Goal: Task Accomplishment & Management: Manage account settings

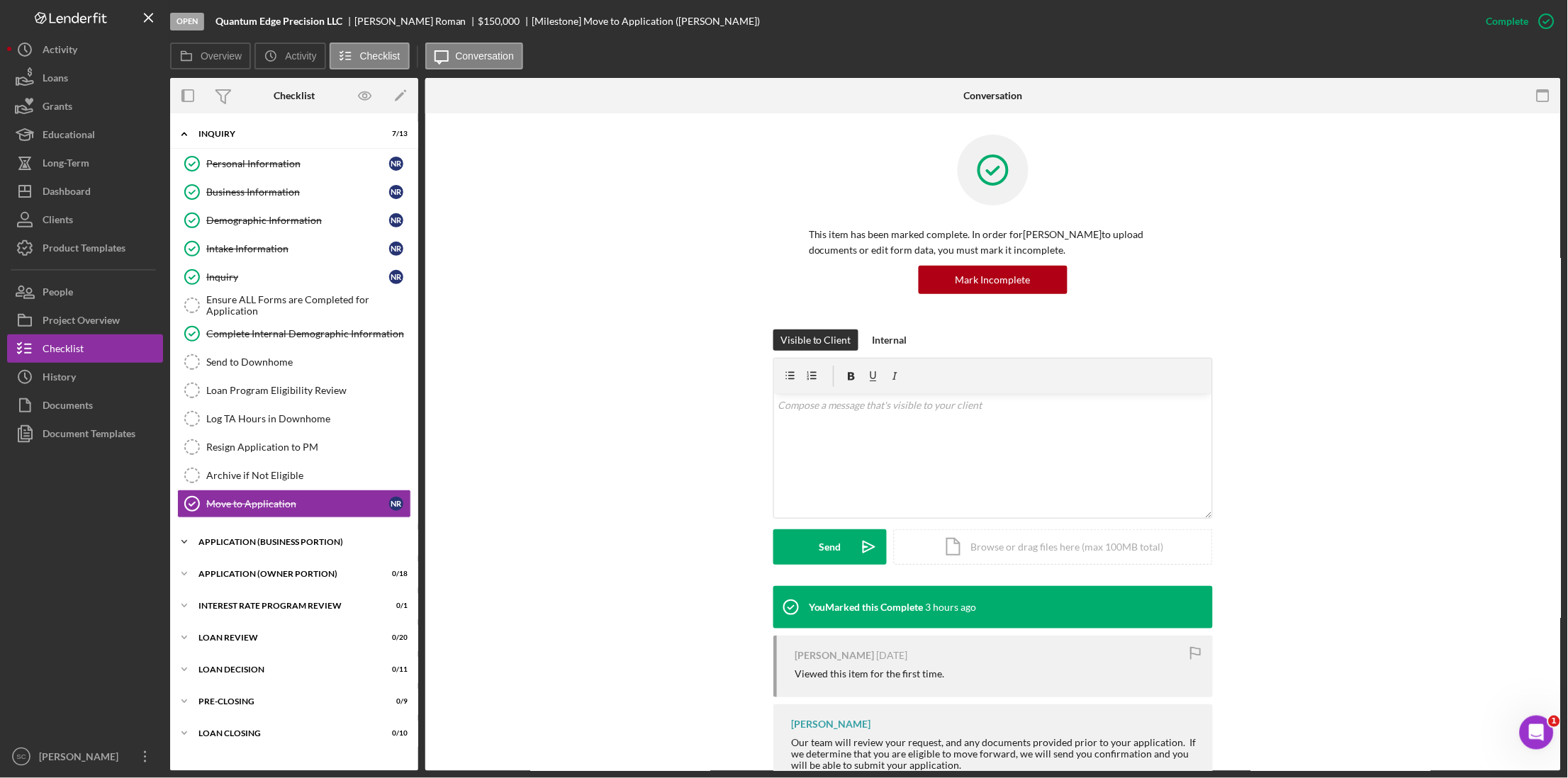
click at [297, 546] on div "APPLICATION (BUSINESS PORTION)" at bounding box center [299, 542] width 202 height 8
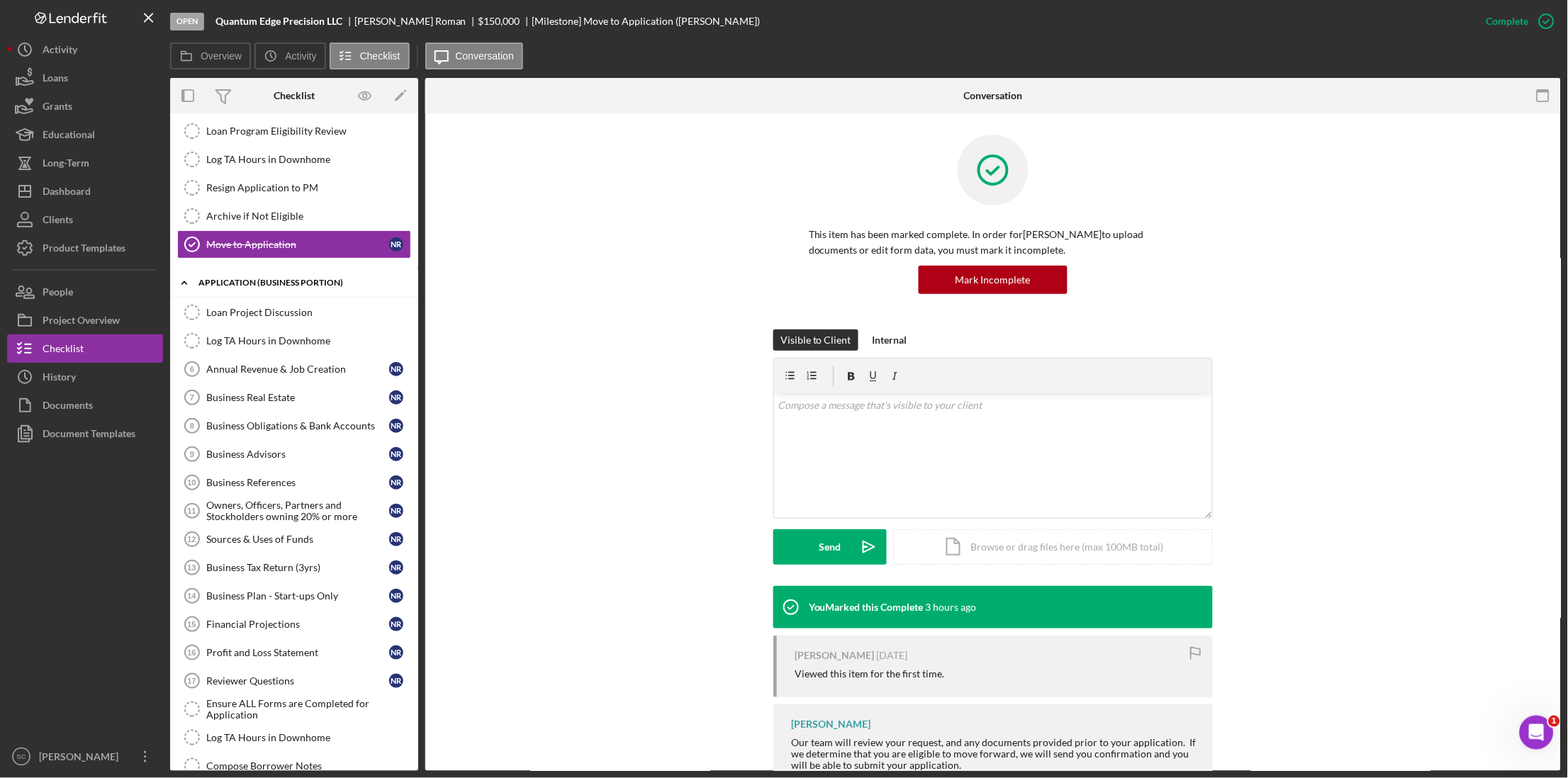
scroll to position [265, 0]
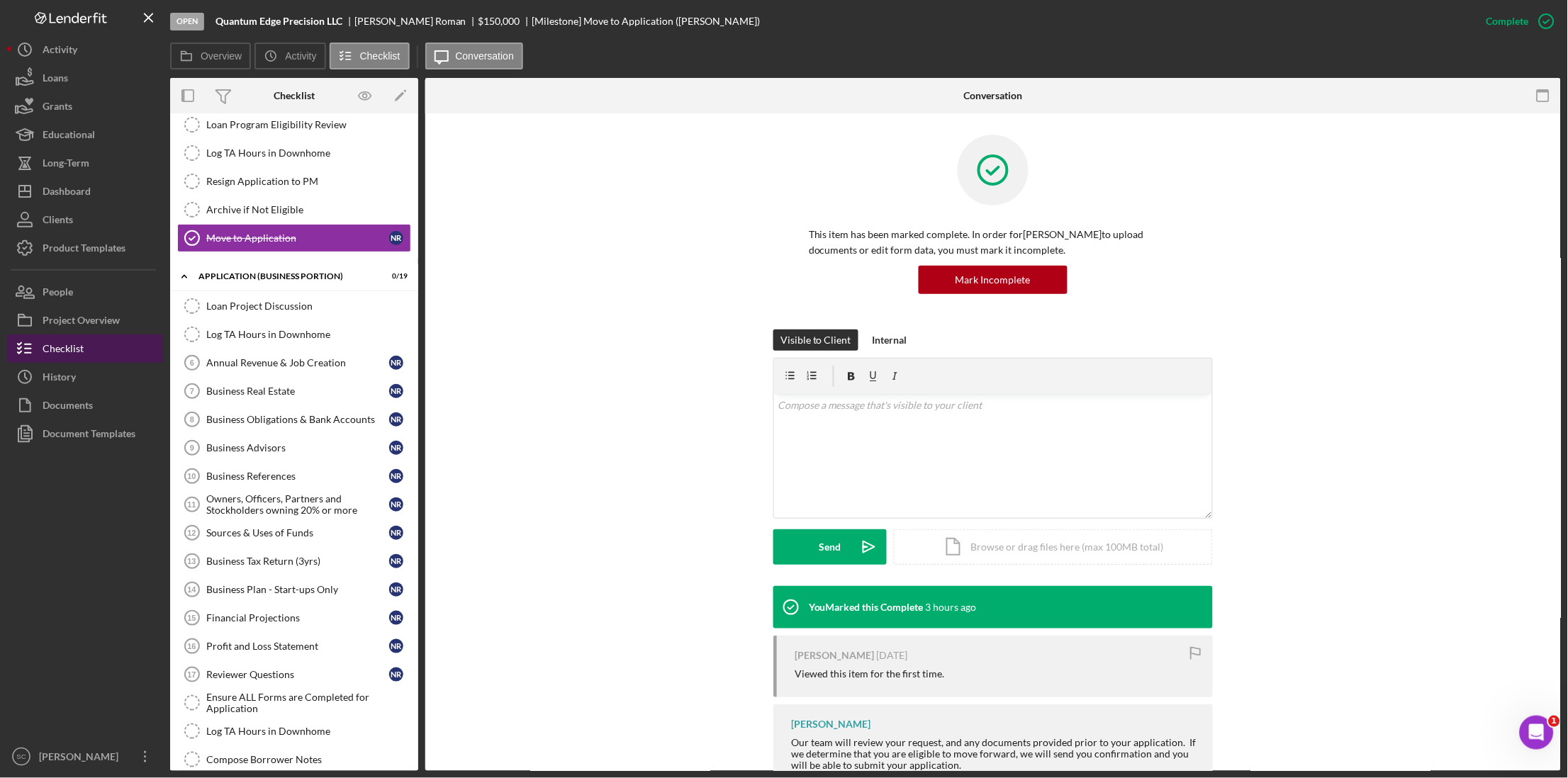
click at [78, 349] on div "Checklist" at bounding box center [63, 350] width 41 height 32
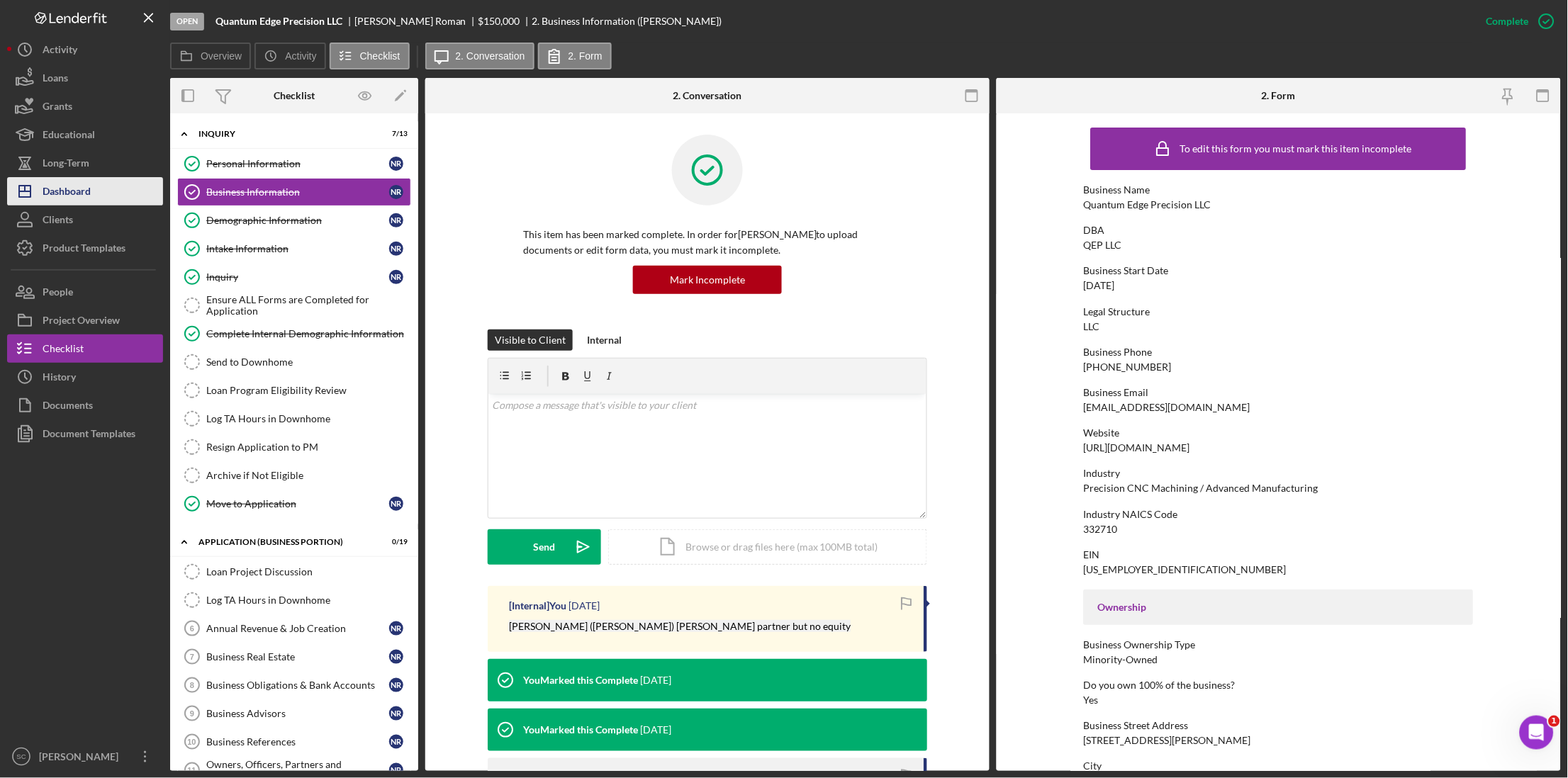
click at [88, 191] on div "Dashboard" at bounding box center [67, 193] width 49 height 32
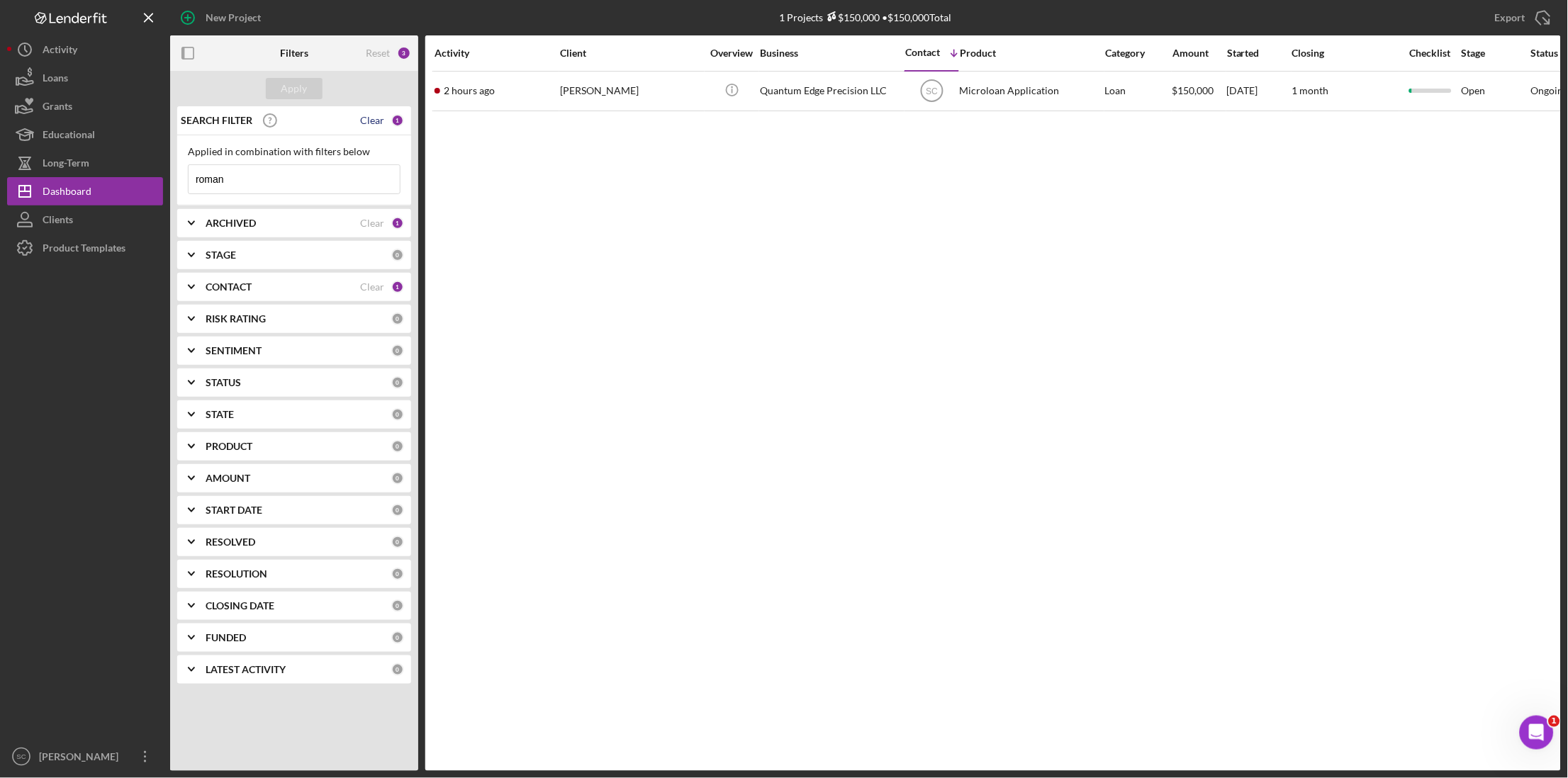
click at [377, 121] on div "Clear" at bounding box center [372, 121] width 24 height 12
click at [302, 82] on div "Apply" at bounding box center [294, 88] width 26 height 21
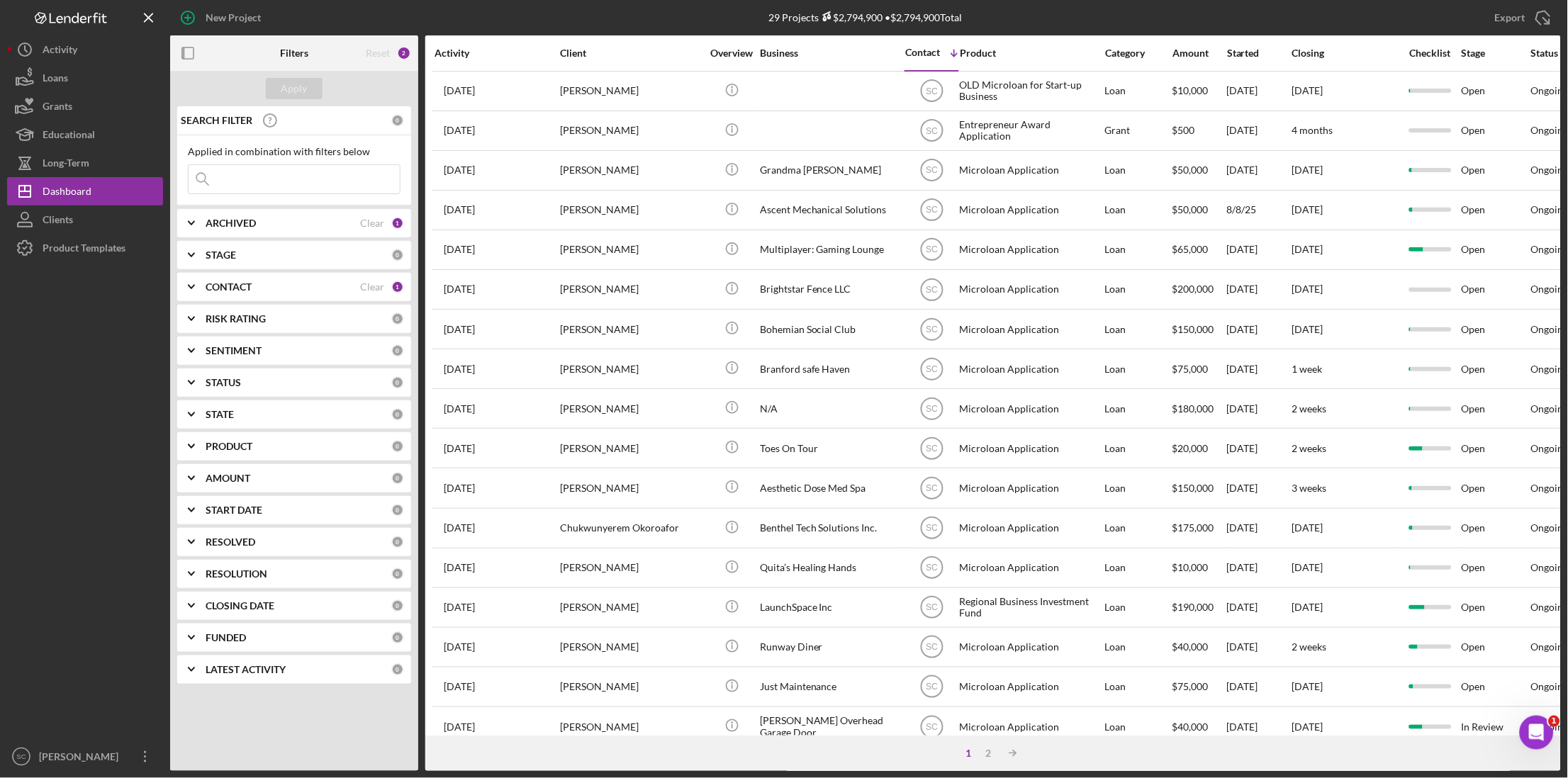
click at [266, 184] on input at bounding box center [294, 179] width 211 height 28
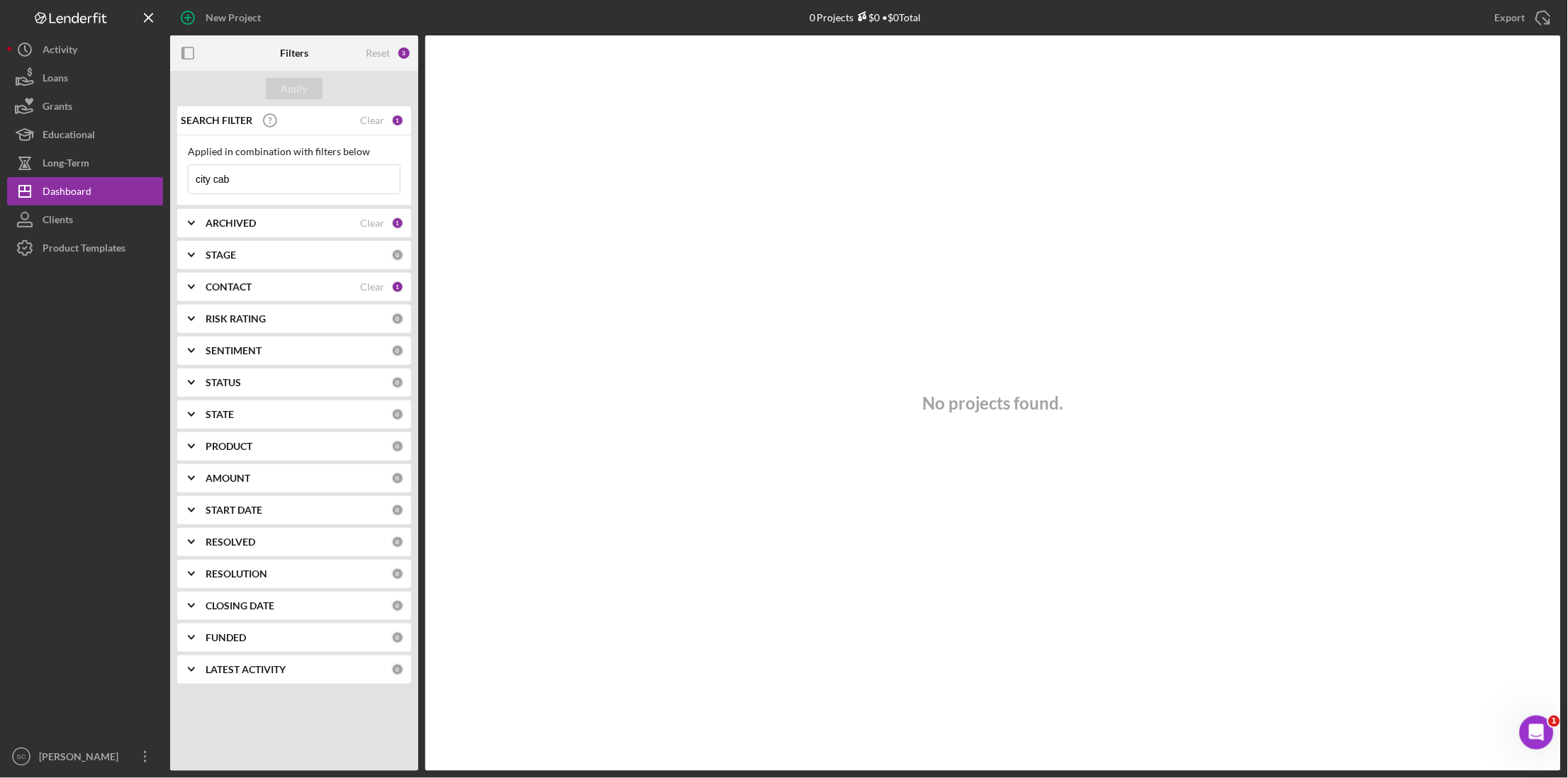
click at [266, 184] on input "city cab" at bounding box center [294, 179] width 211 height 28
type input "city cab"
click at [255, 288] on div "CONTACT" at bounding box center [282, 287] width 154 height 12
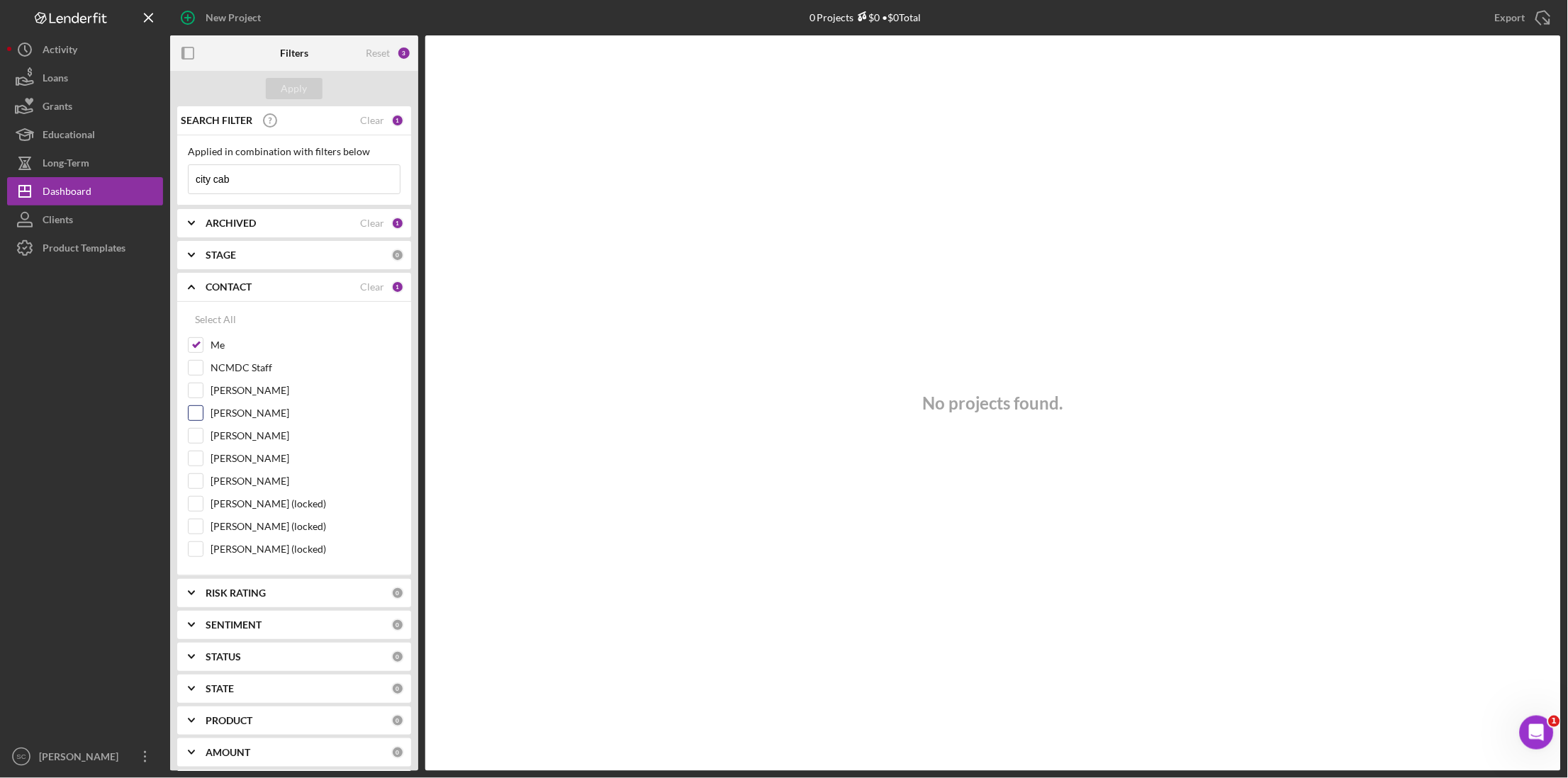
click at [196, 407] on input "Stephen Sugar" at bounding box center [195, 413] width 14 height 14
checkbox input "true"
click at [195, 430] on input "Nico Berthet-Garcia" at bounding box center [195, 435] width 14 height 14
checkbox input "true"
click at [197, 455] on input "Norman Vigeant" at bounding box center [195, 458] width 14 height 14
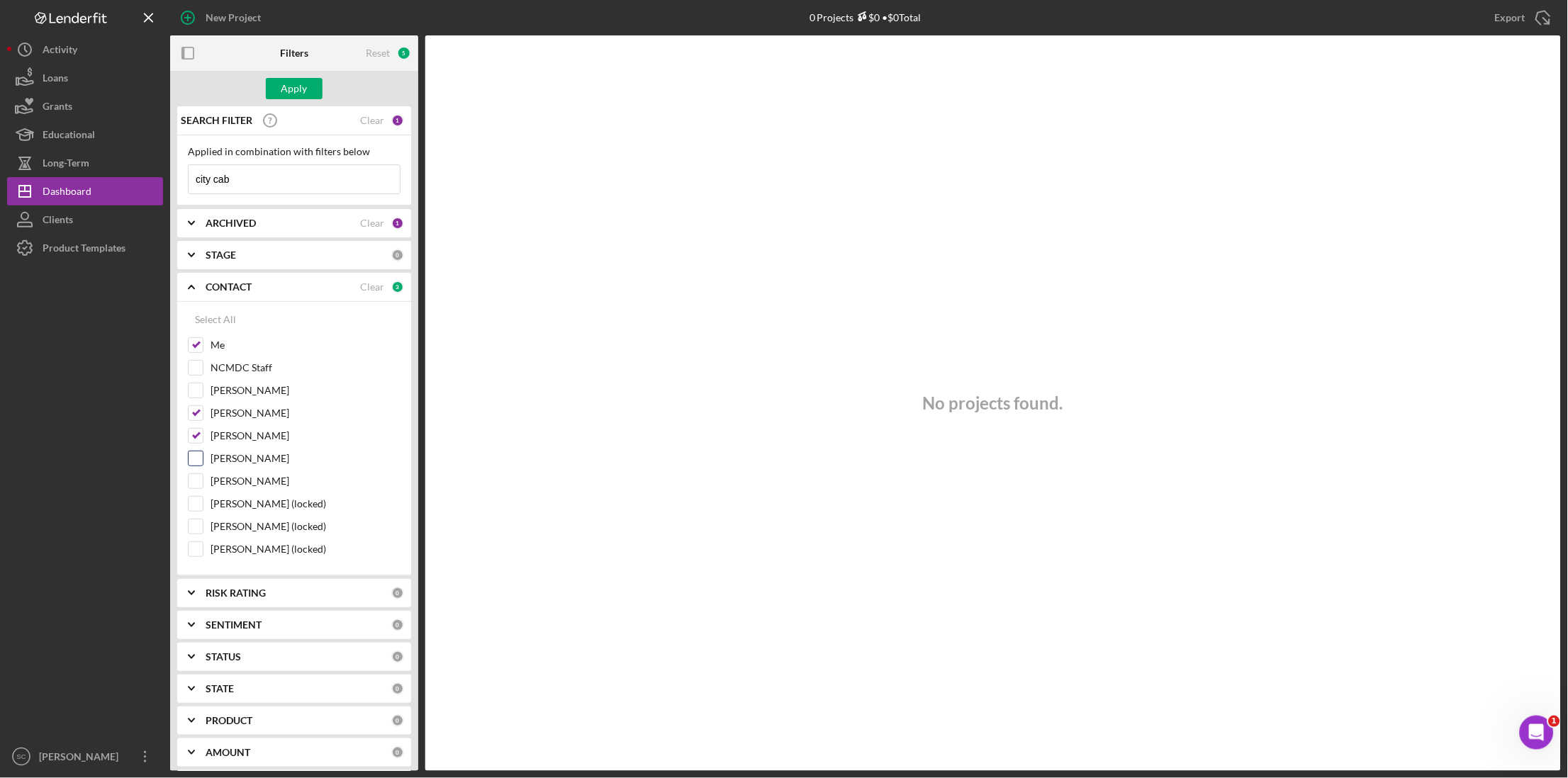
checkbox input "true"
click at [292, 81] on div "Apply" at bounding box center [294, 88] width 26 height 21
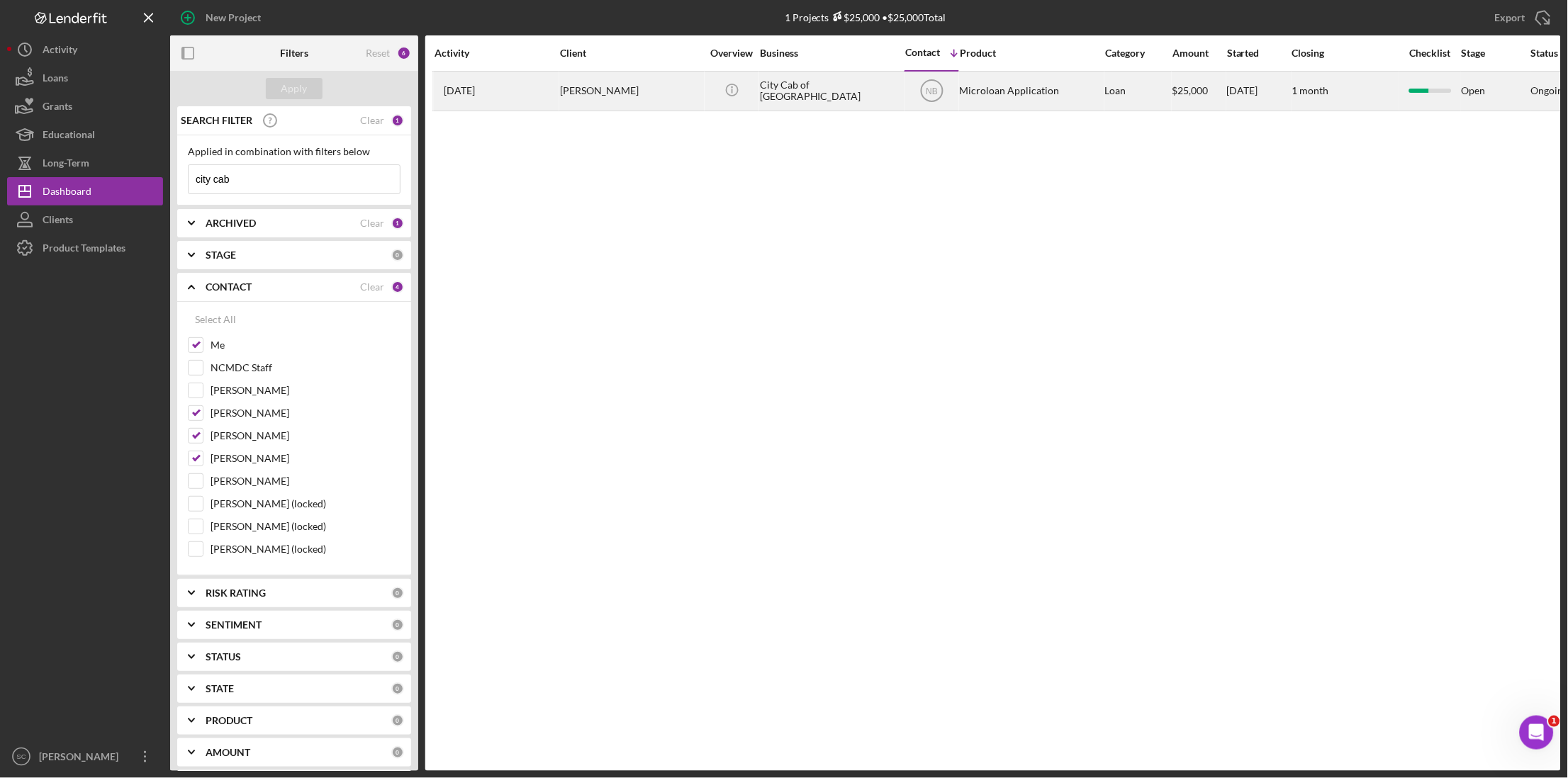
click at [613, 103] on div "[PERSON_NAME]" at bounding box center [630, 90] width 142 height 38
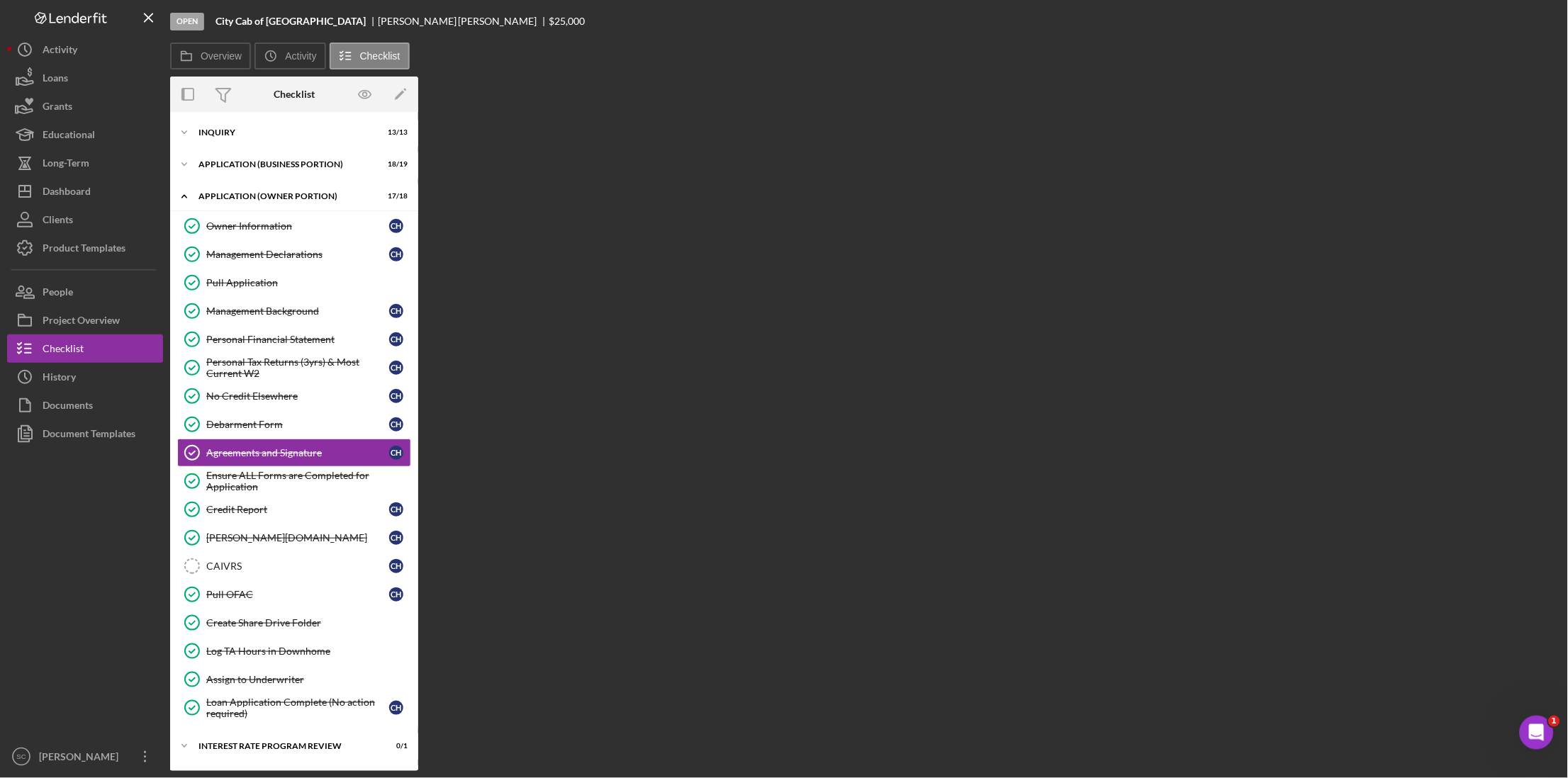
scroll to position [13, 0]
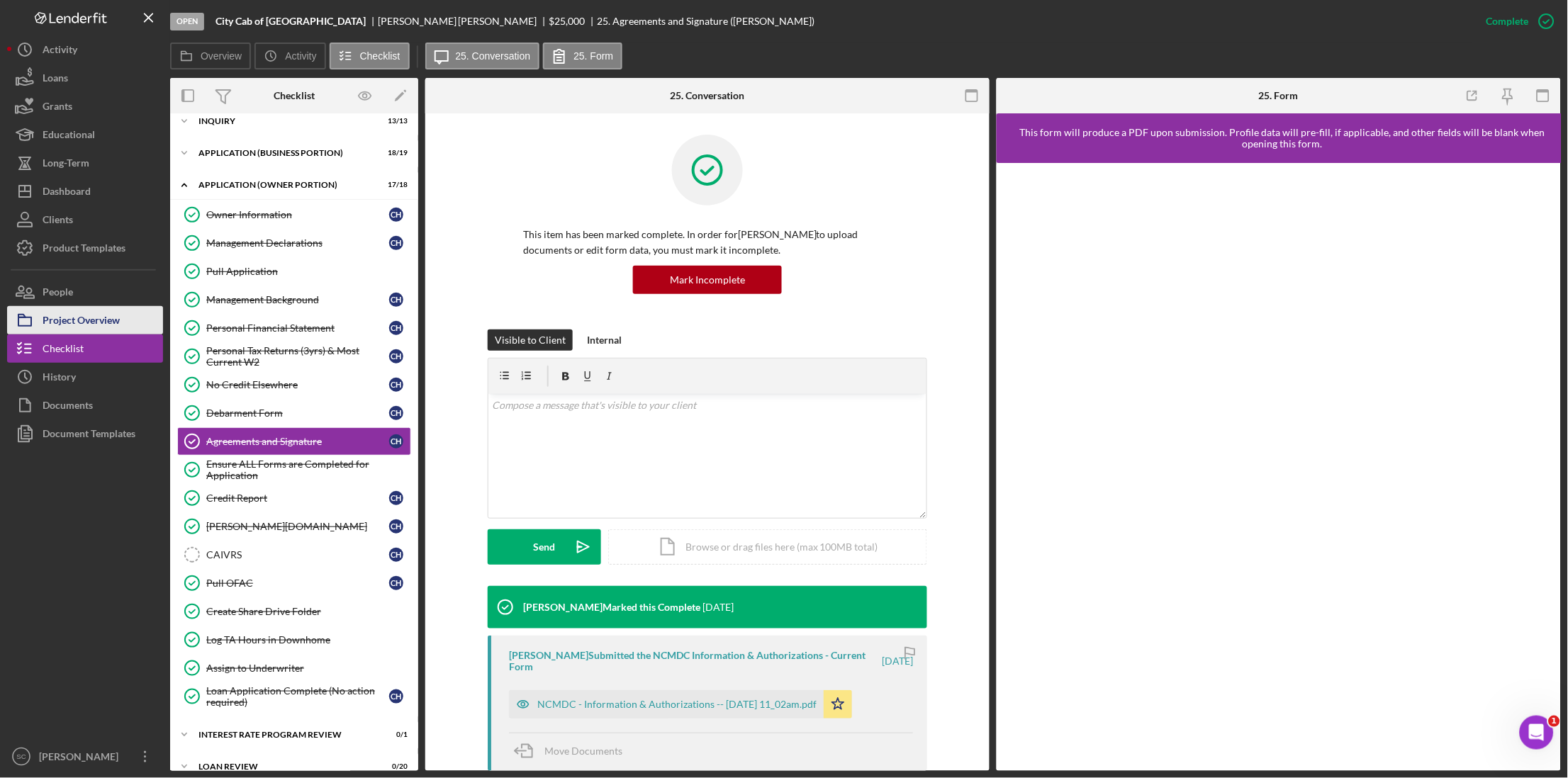
click at [95, 324] on div "Project Overview" at bounding box center [81, 322] width 77 height 32
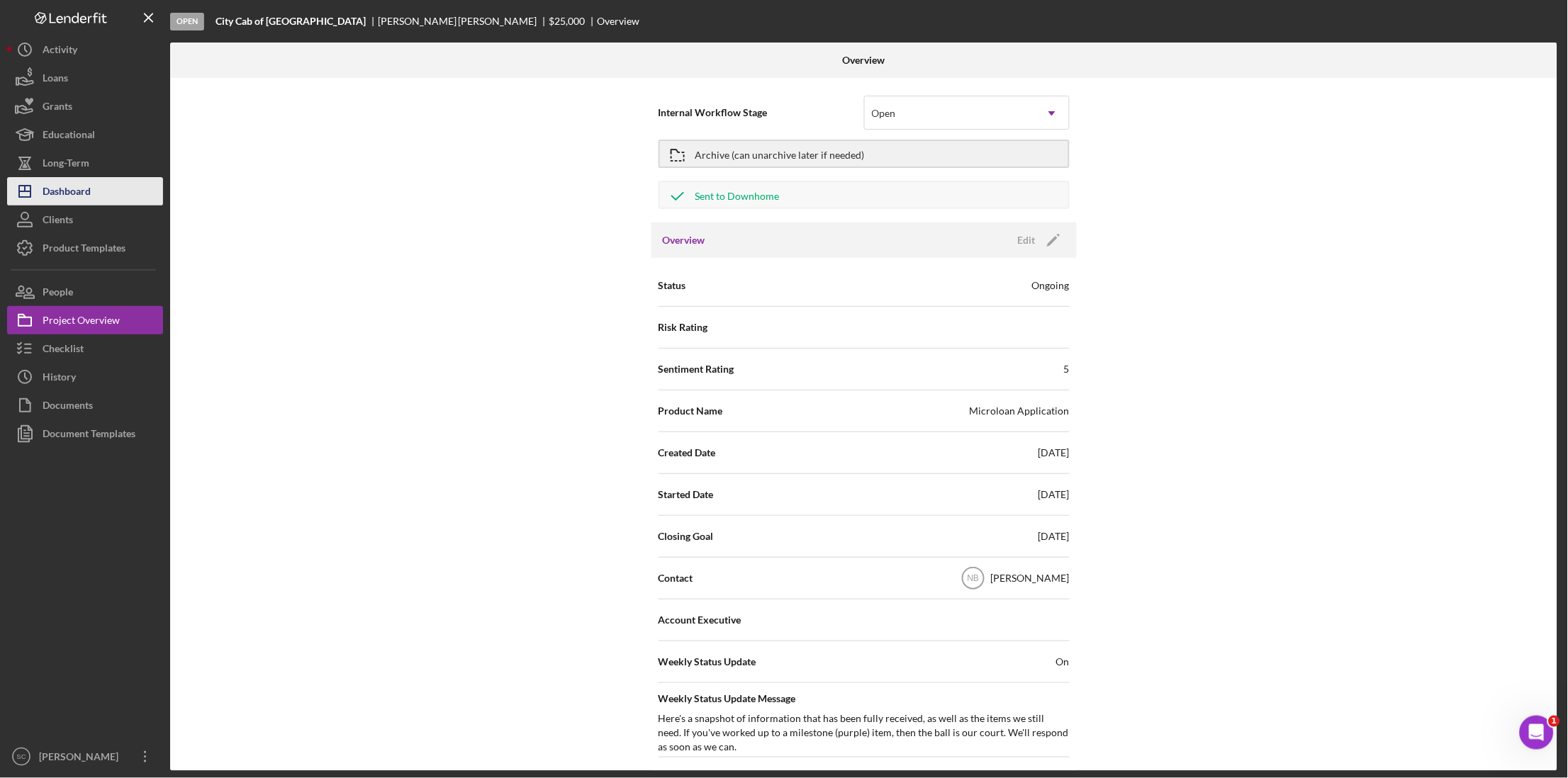
click at [70, 189] on div "Dashboard" at bounding box center [67, 193] width 49 height 32
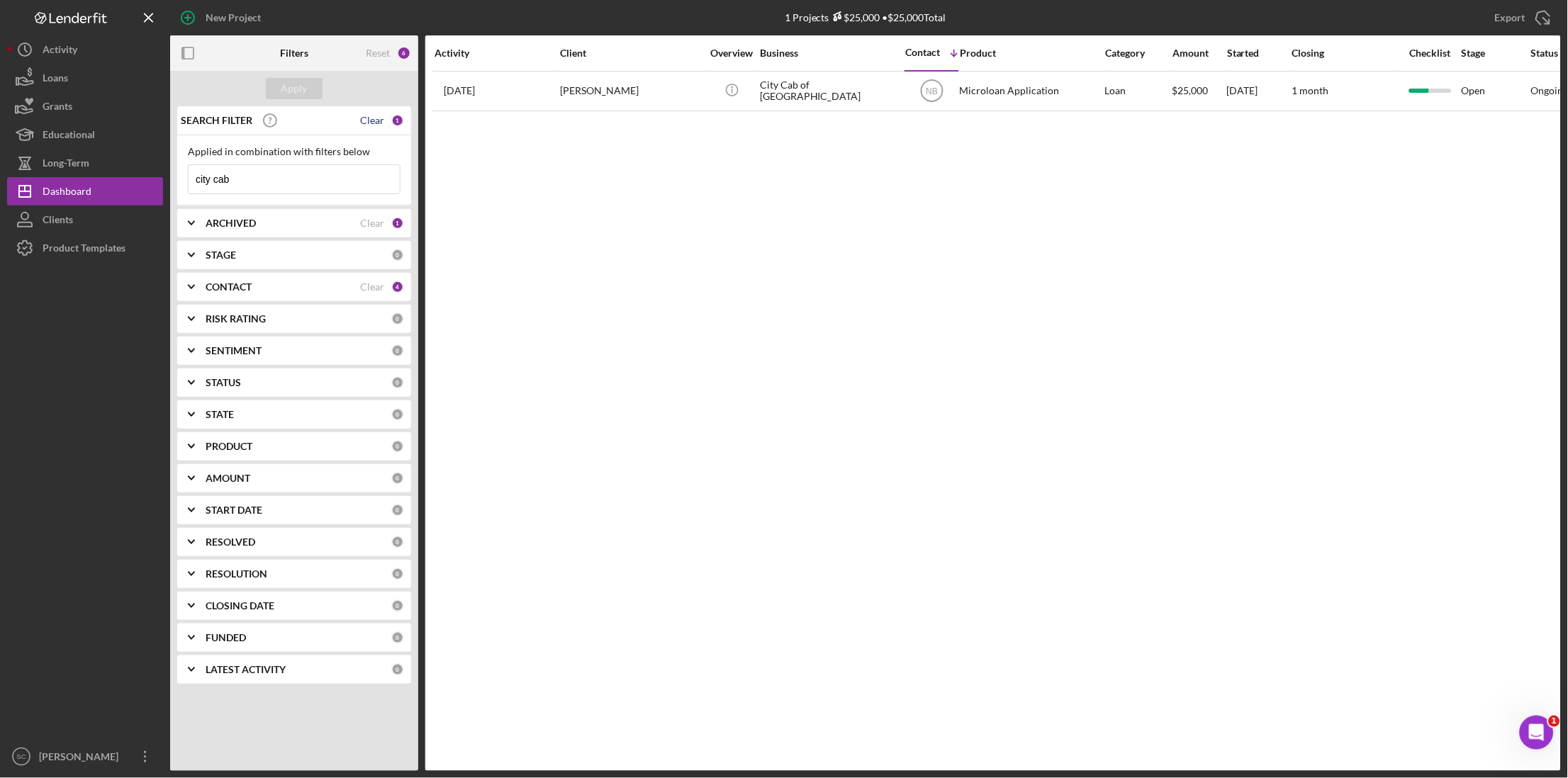
click at [371, 118] on div "Clear" at bounding box center [372, 121] width 24 height 12
click at [302, 85] on div "Apply" at bounding box center [294, 88] width 26 height 21
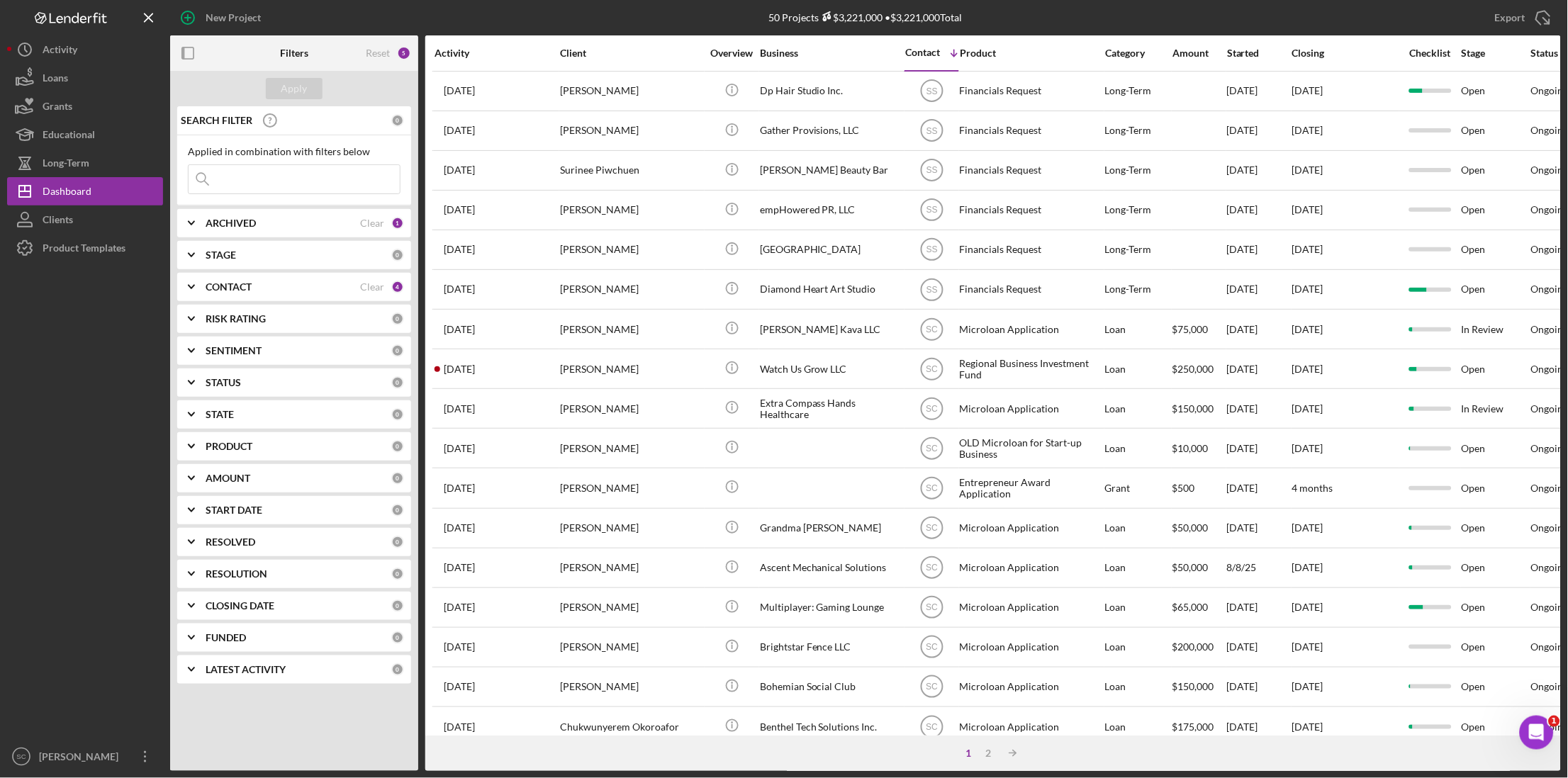
click at [466, 50] on div "Activity" at bounding box center [497, 54] width 124 height 12
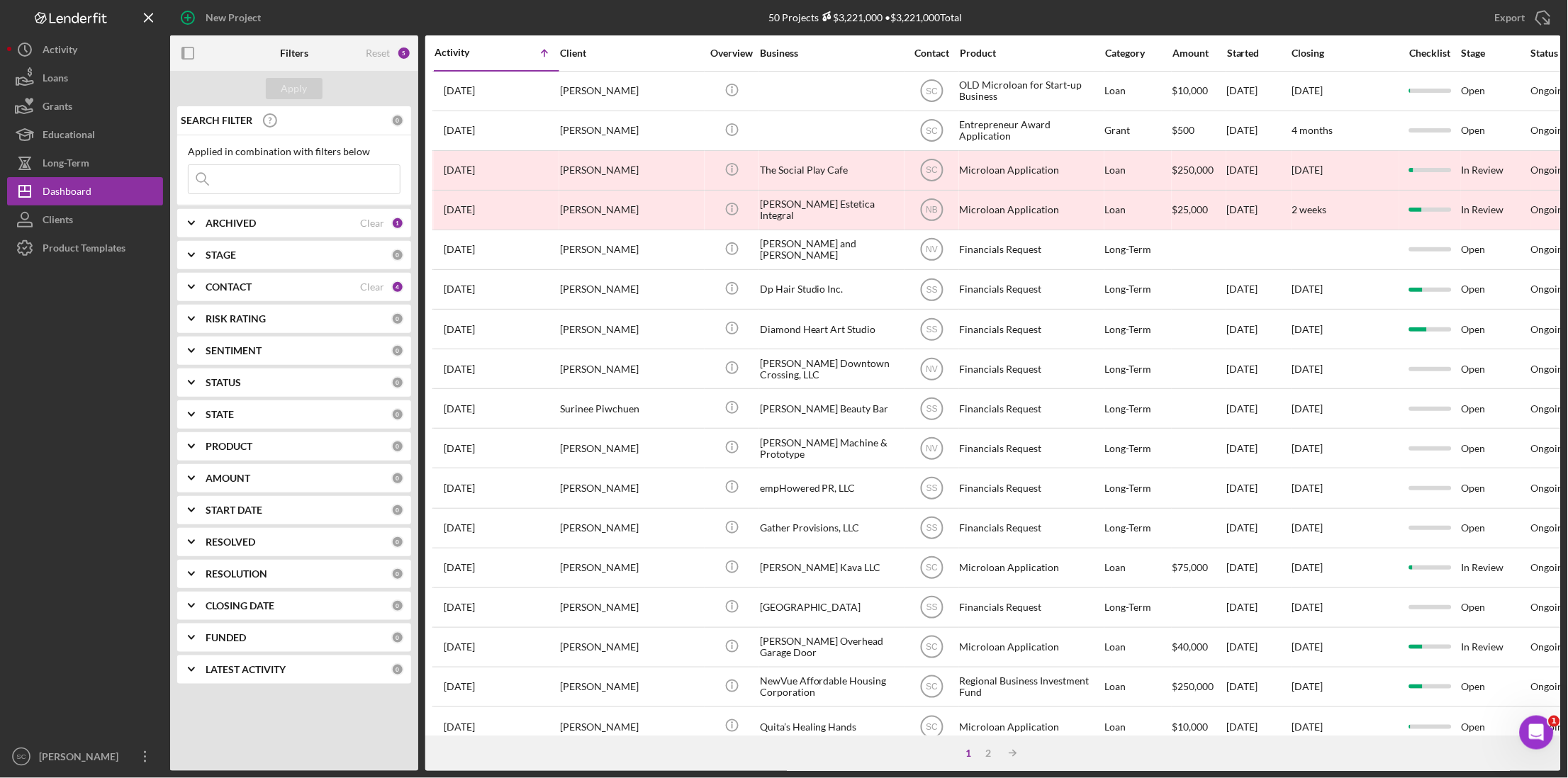
click at [466, 50] on div "Activity" at bounding box center [466, 53] width 62 height 12
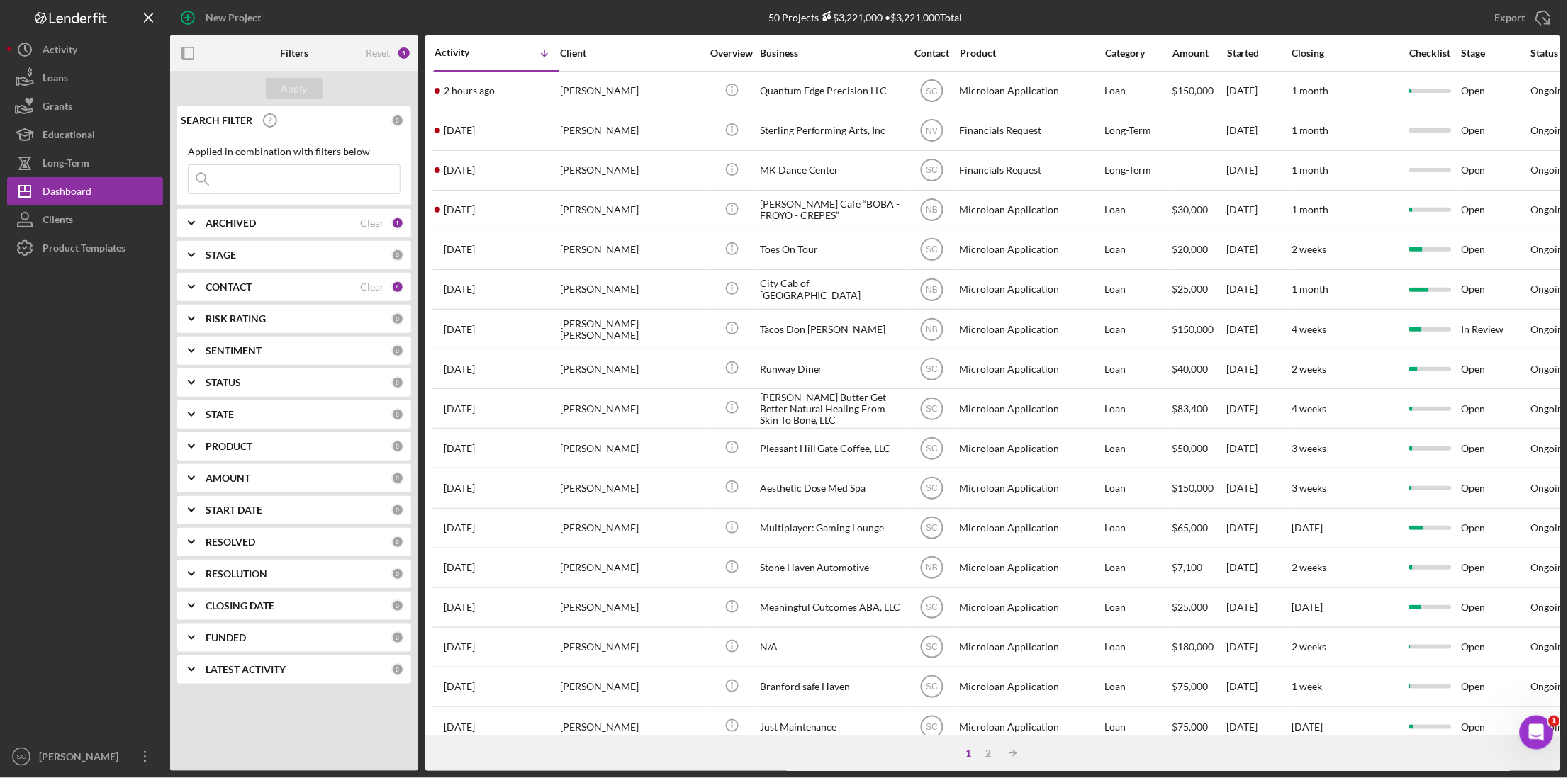
click at [240, 444] on b "PRODUCT" at bounding box center [229, 446] width 47 height 12
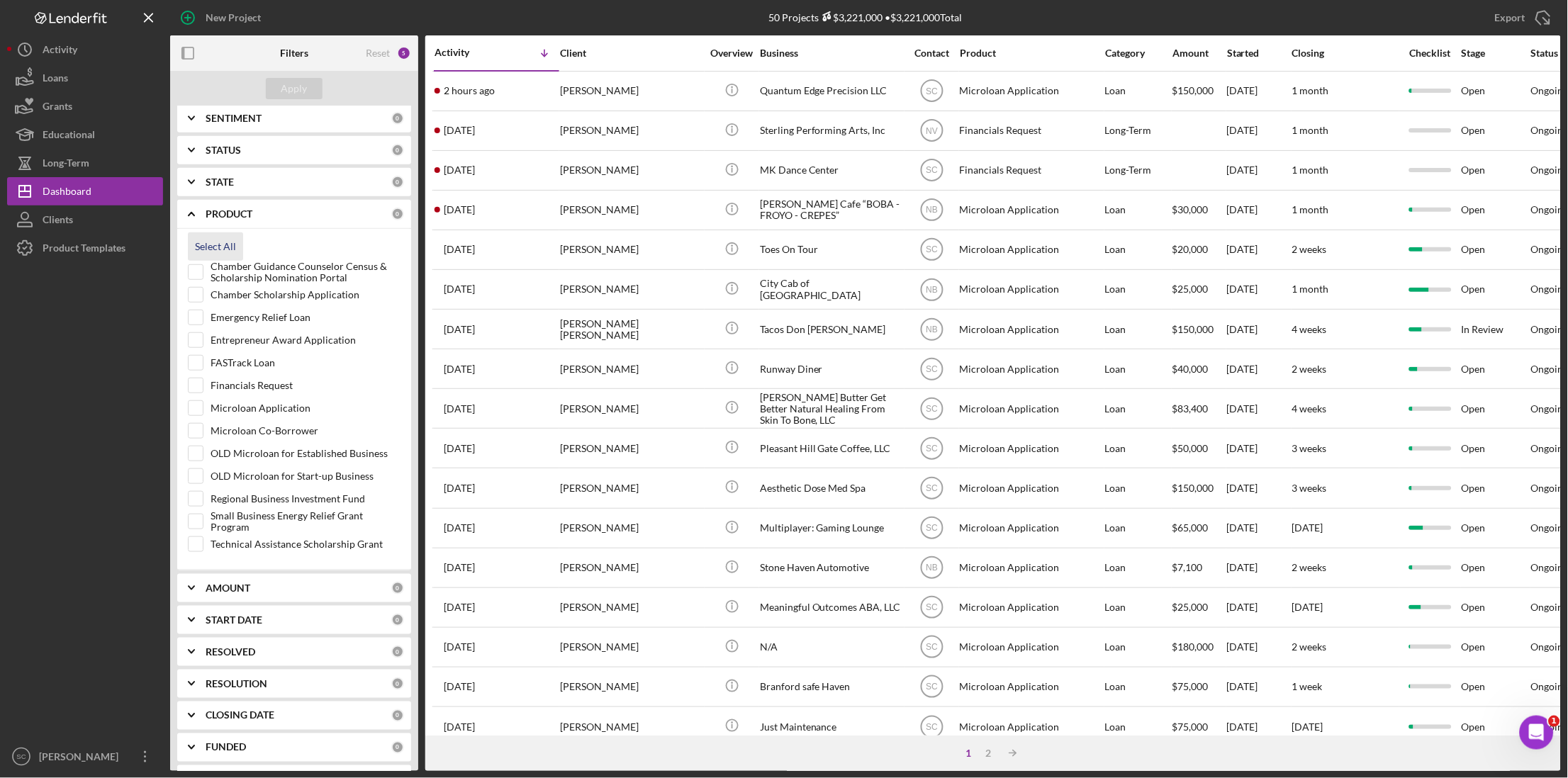
scroll to position [265, 0]
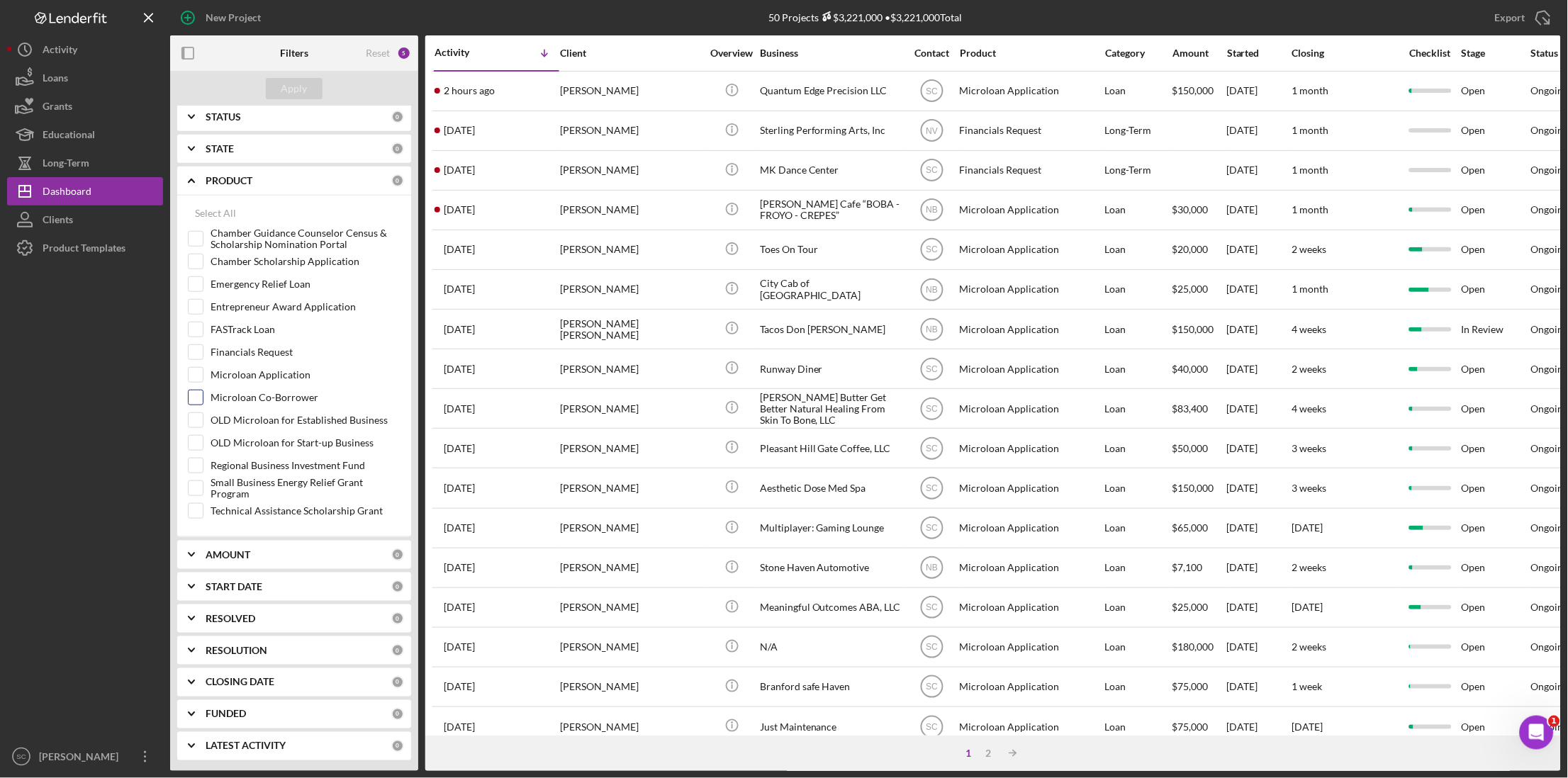
click at [191, 399] on input "Microloan Co-Borrower" at bounding box center [195, 397] width 14 height 14
checkbox input "true"
click at [196, 382] on input "Microloan Application" at bounding box center [195, 374] width 14 height 14
checkbox input "true"
click at [199, 466] on input "Regional Business Investment Fund" at bounding box center [195, 465] width 14 height 14
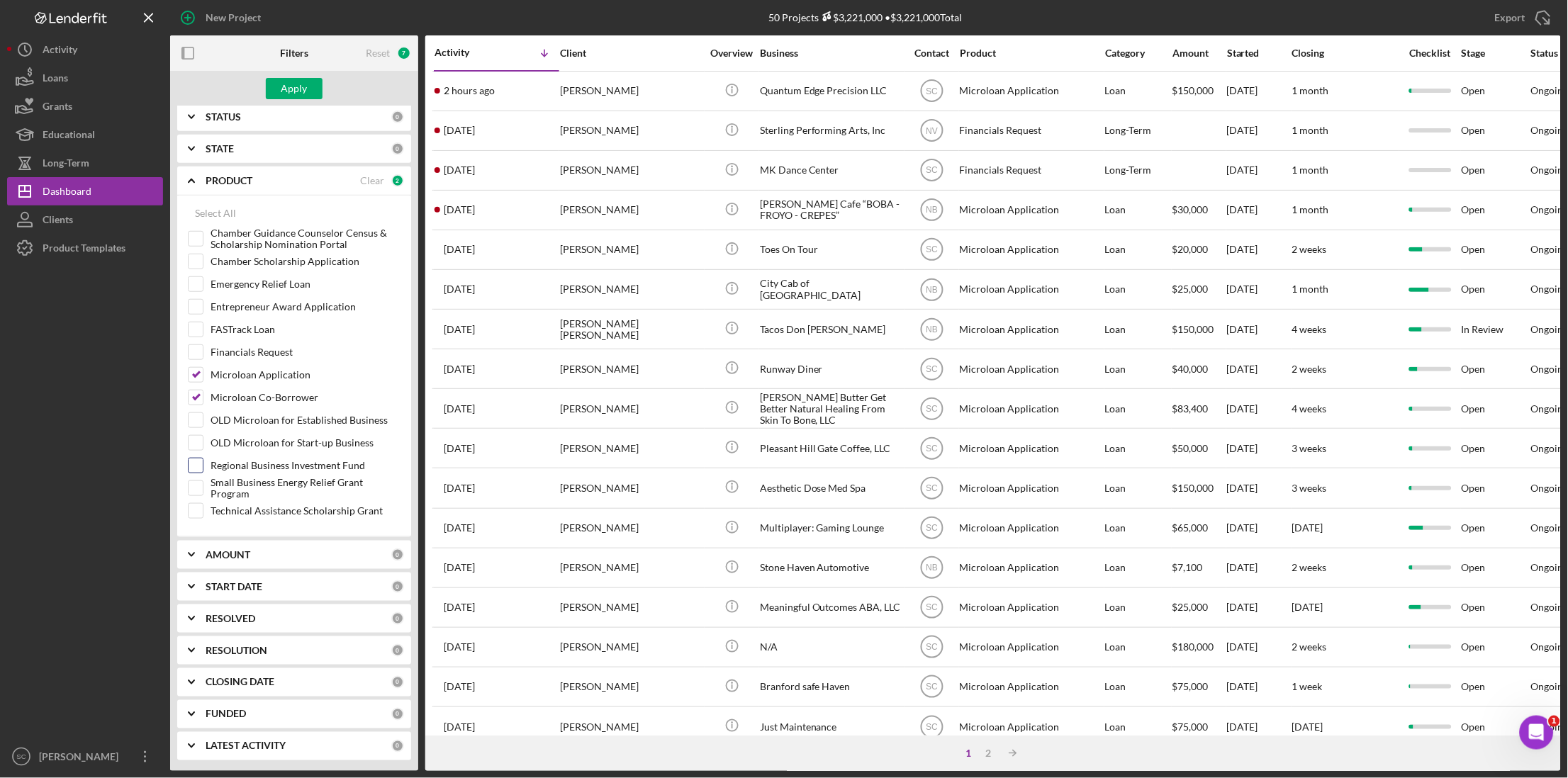
checkbox input "true"
click at [295, 89] on div "Apply" at bounding box center [294, 88] width 26 height 21
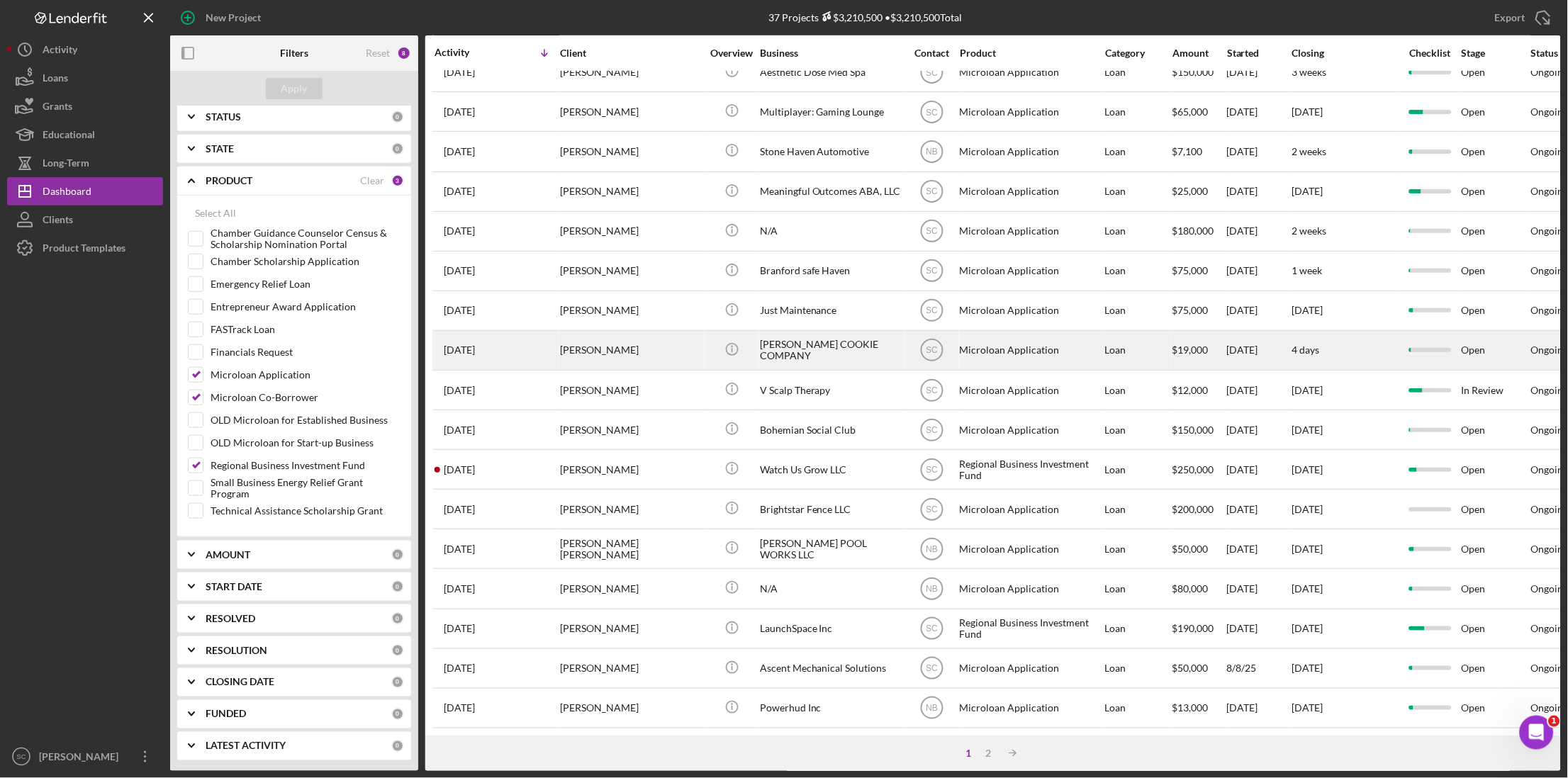
scroll to position [357, 0]
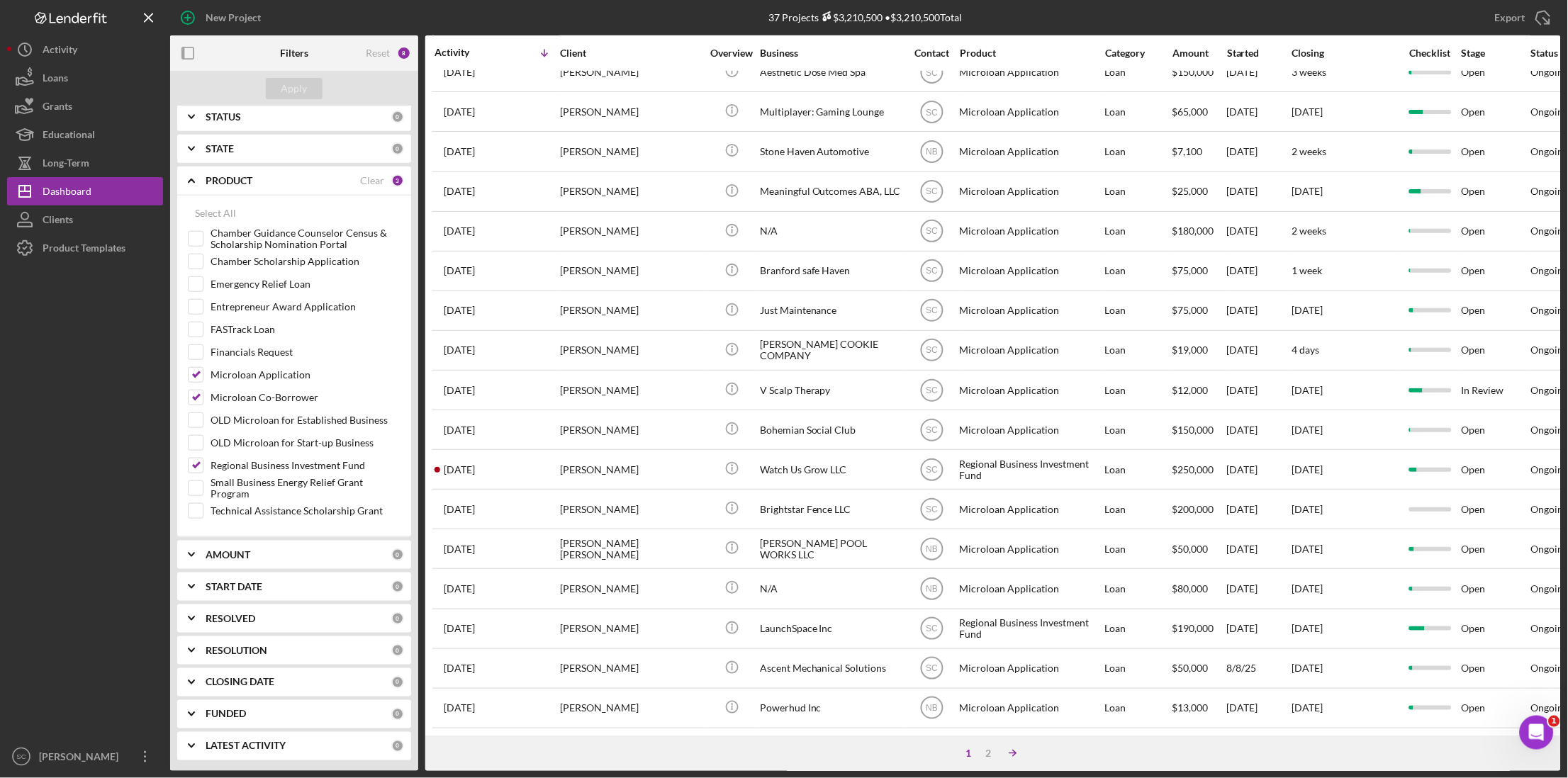
click at [1014, 759] on icon "Icon/Table Sort Arrow" at bounding box center [1013, 754] width 28 height 28
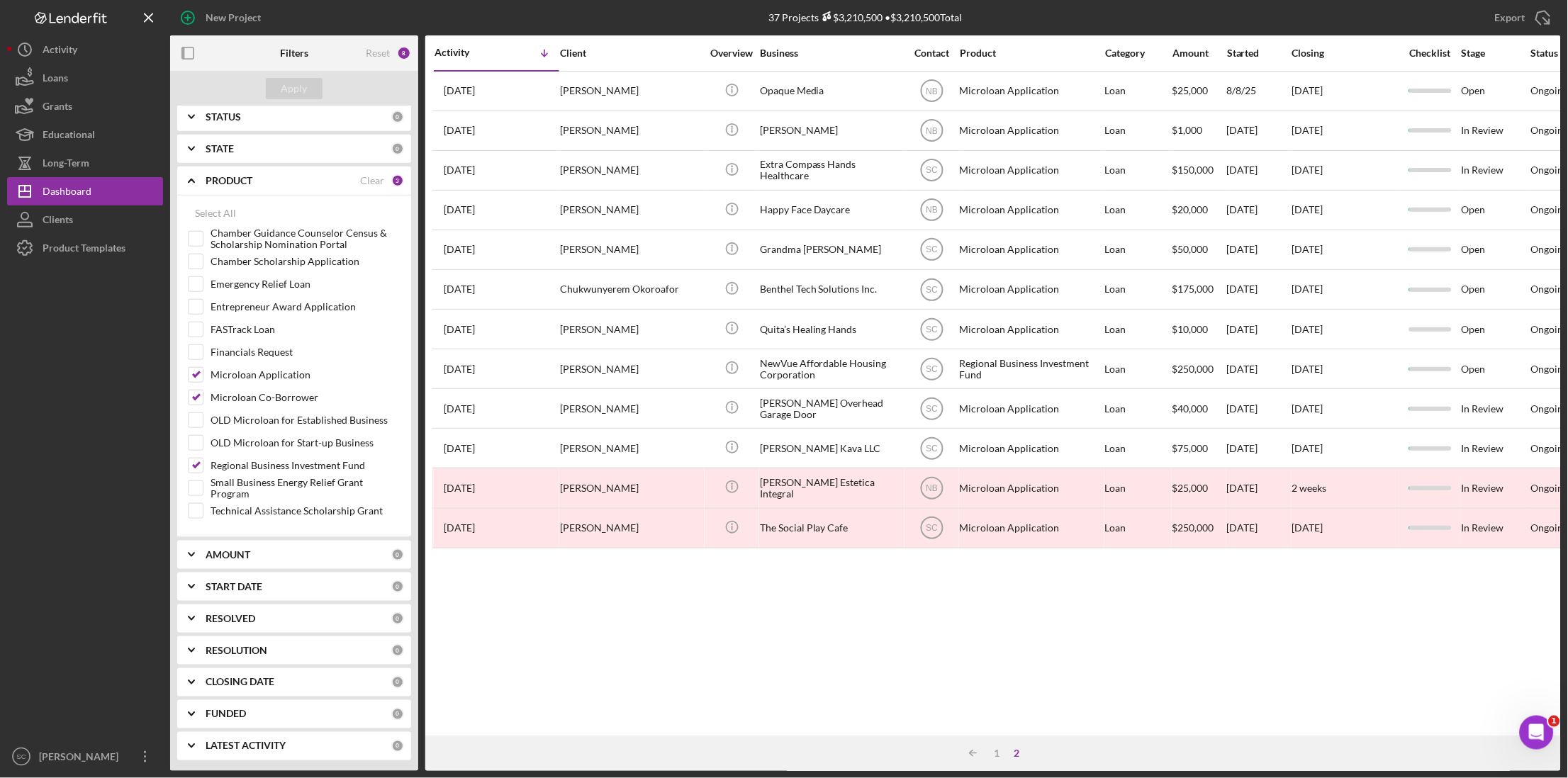
scroll to position [0, 0]
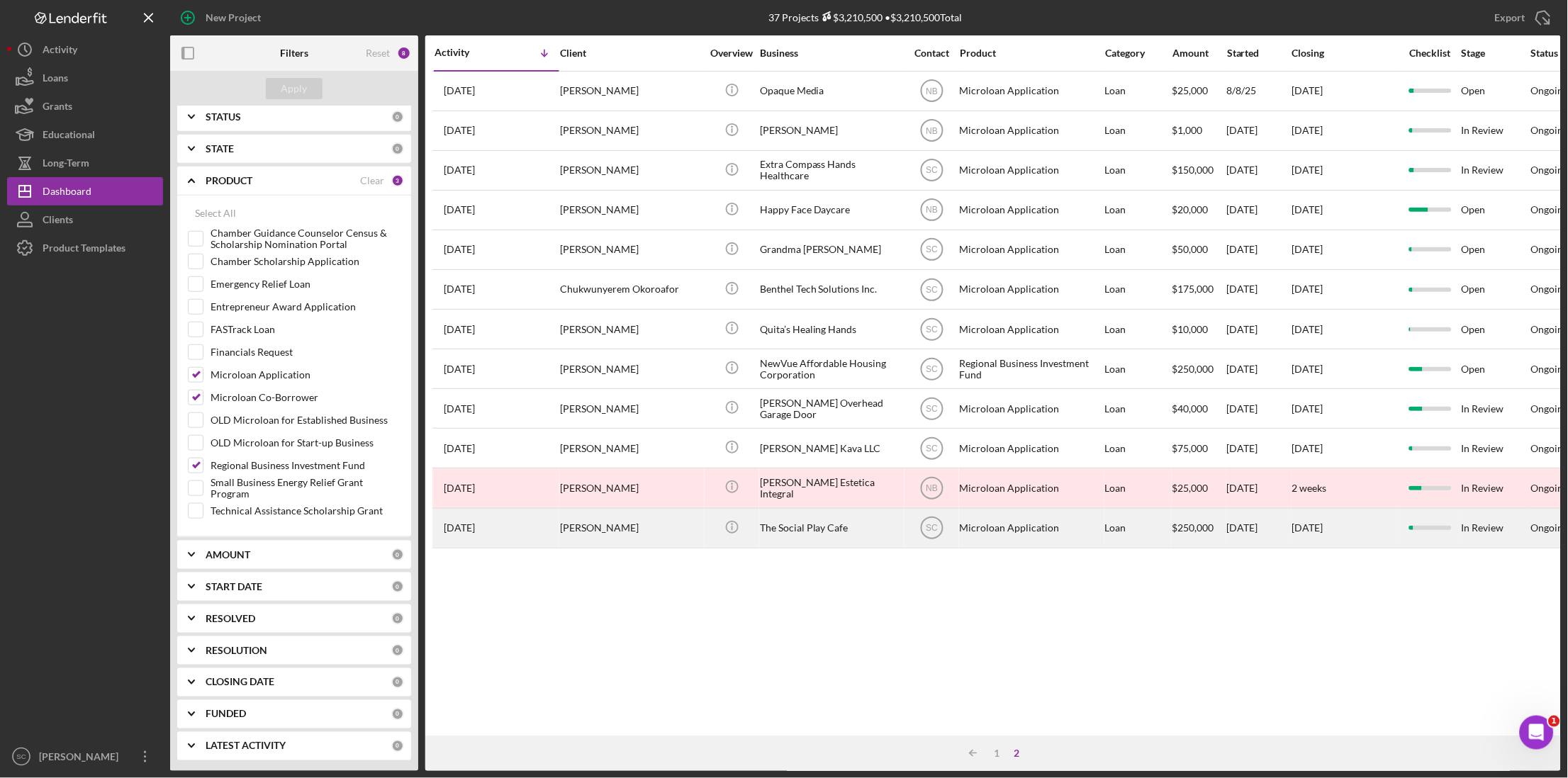
click at [590, 542] on div "Emilianne Fitzpatrick" at bounding box center [630, 528] width 142 height 38
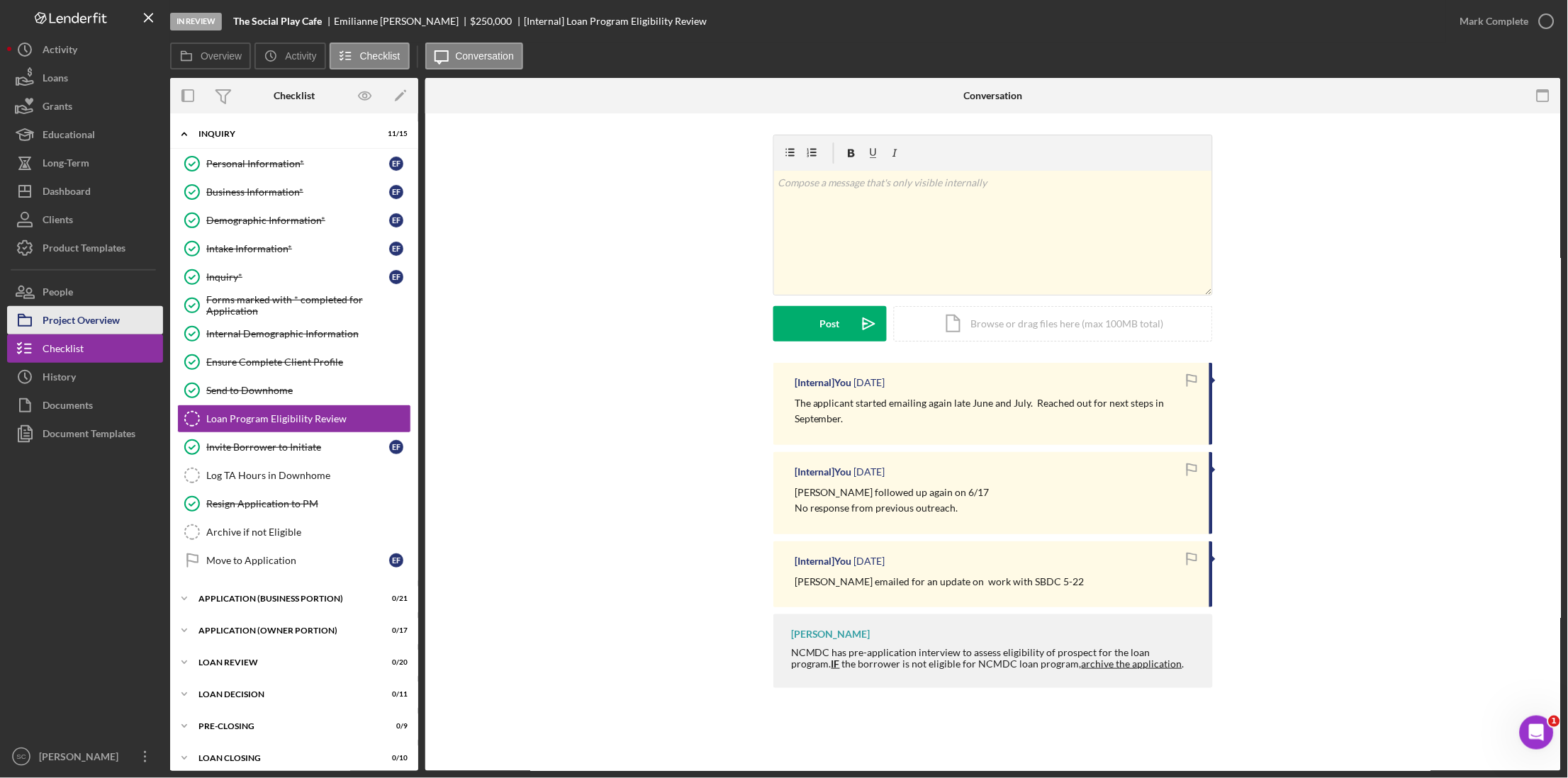
click at [122, 307] on button "Project Overview" at bounding box center [85, 321] width 156 height 28
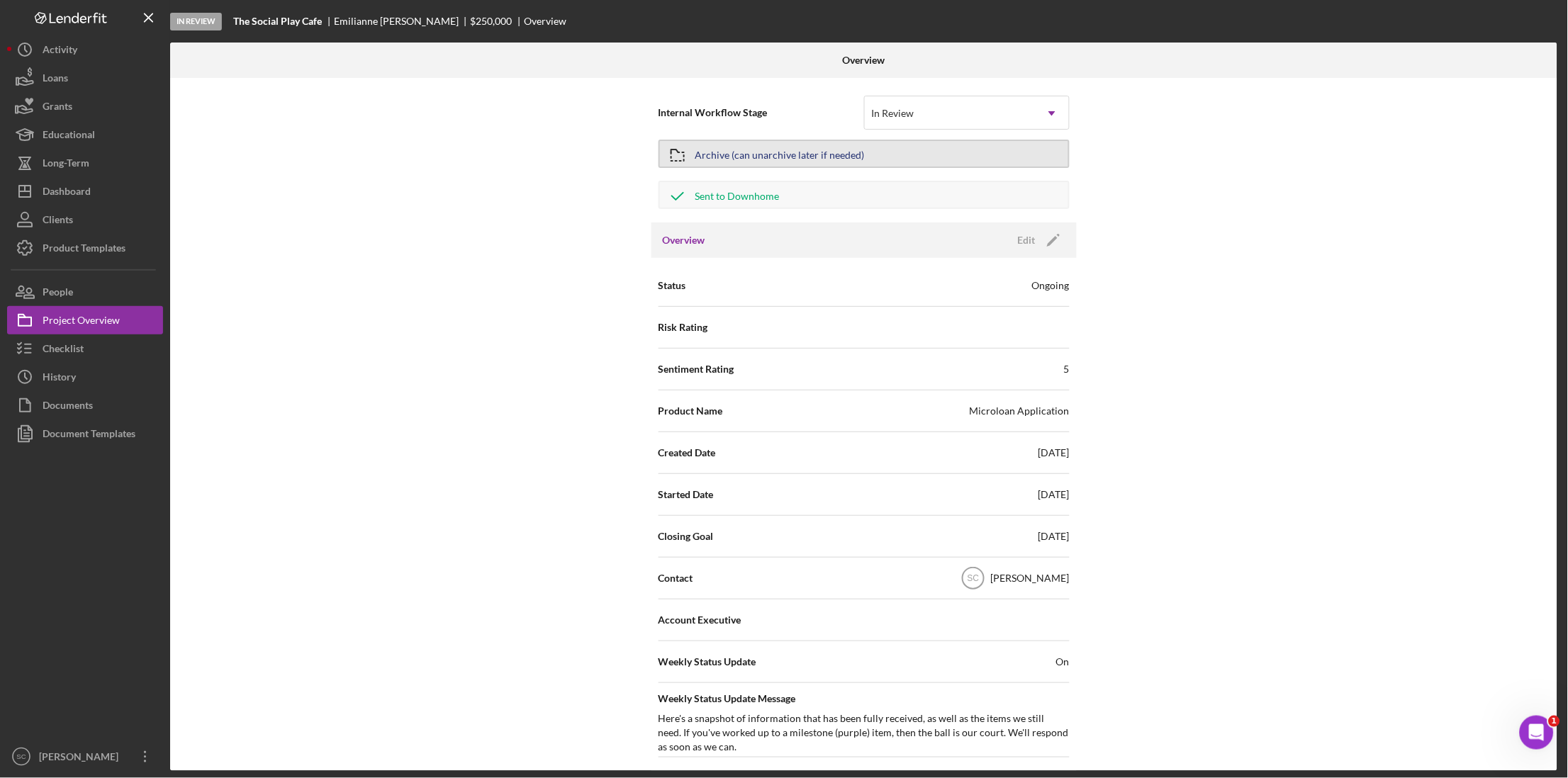
click at [735, 152] on div "Archive (can unarchive later if needed)" at bounding box center [780, 153] width 169 height 25
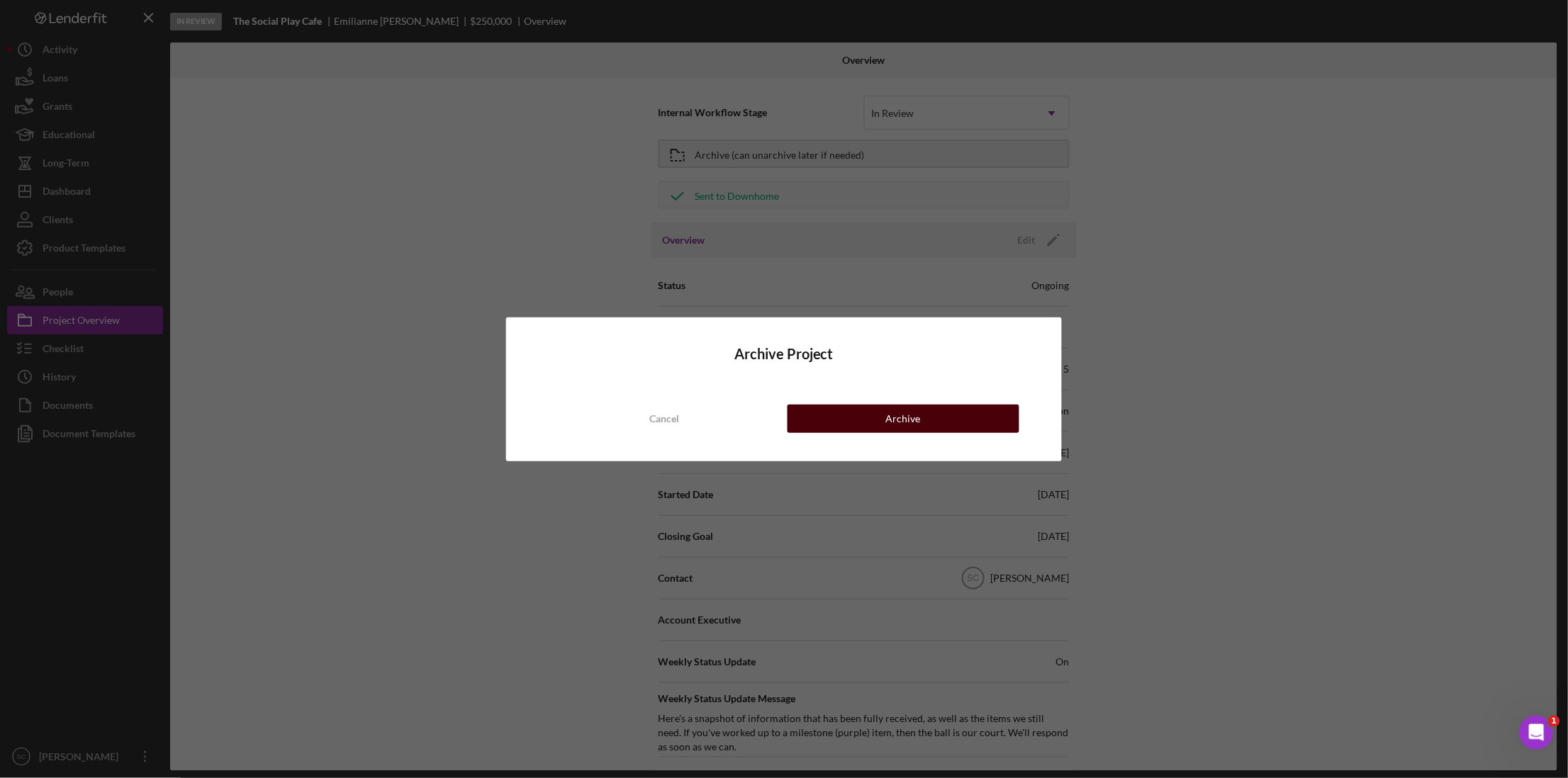
click at [878, 430] on button "Archive" at bounding box center [903, 419] width 232 height 28
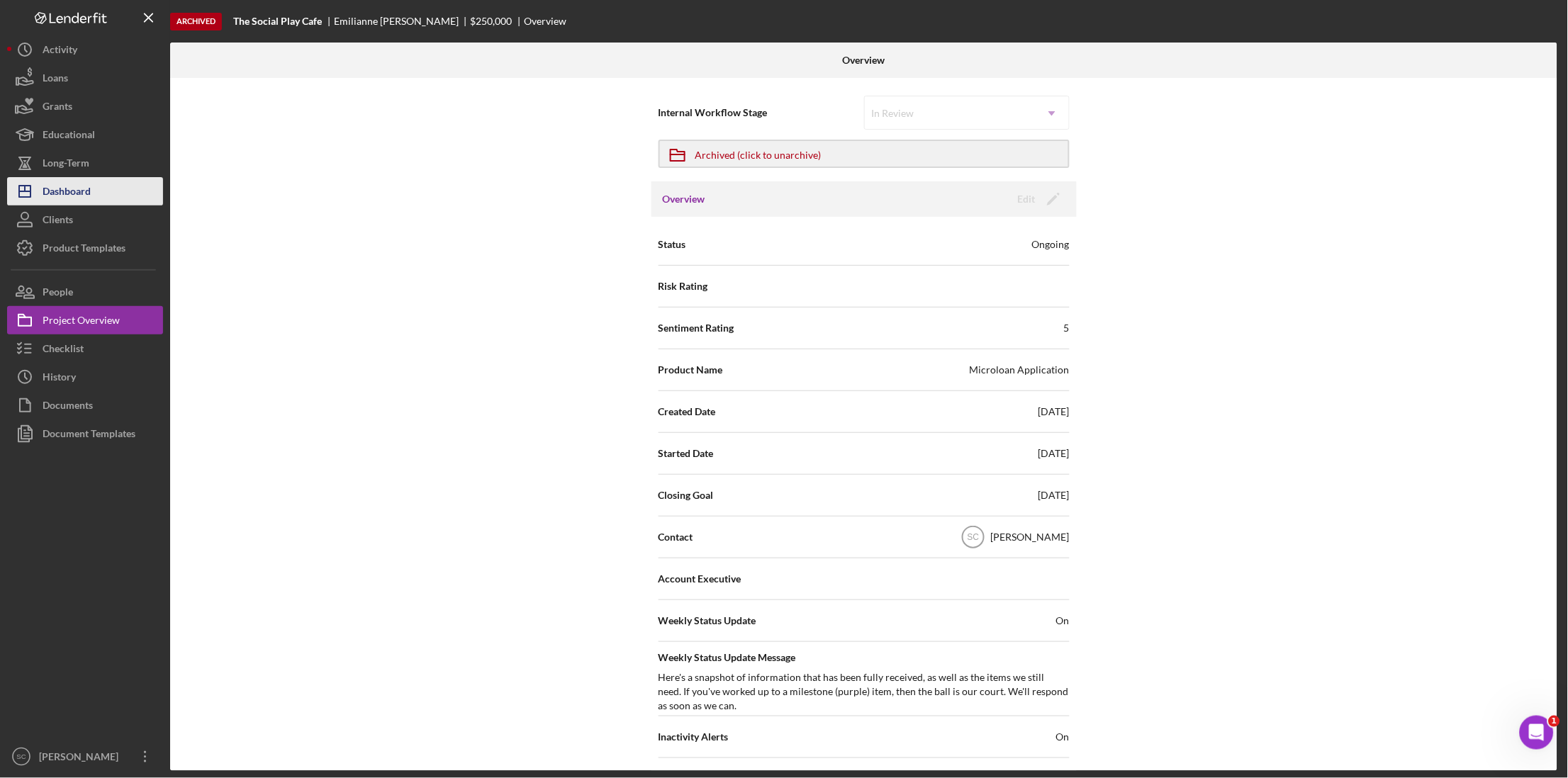
click at [81, 194] on div "Dashboard" at bounding box center [67, 193] width 49 height 32
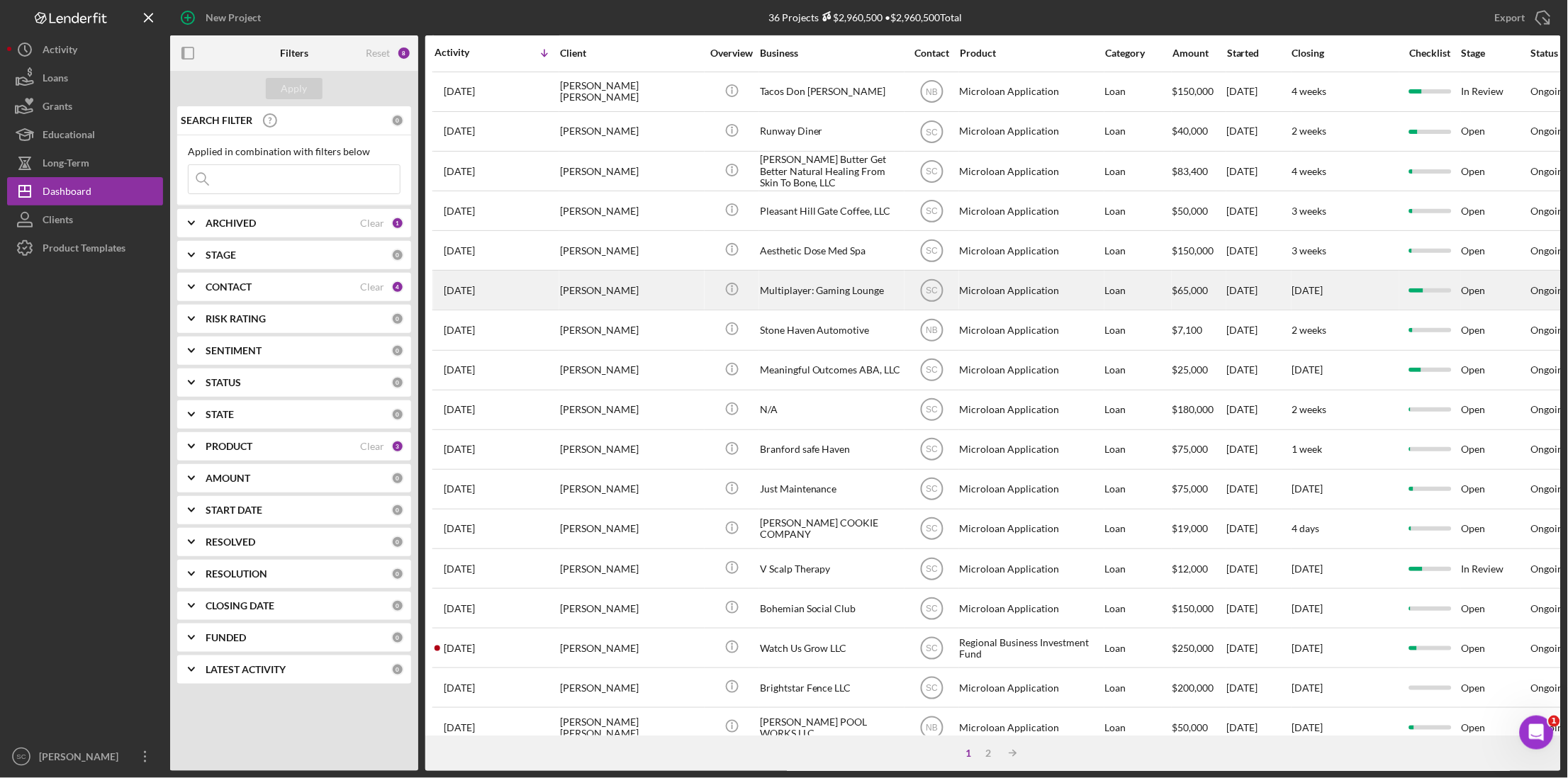
scroll to position [357, 0]
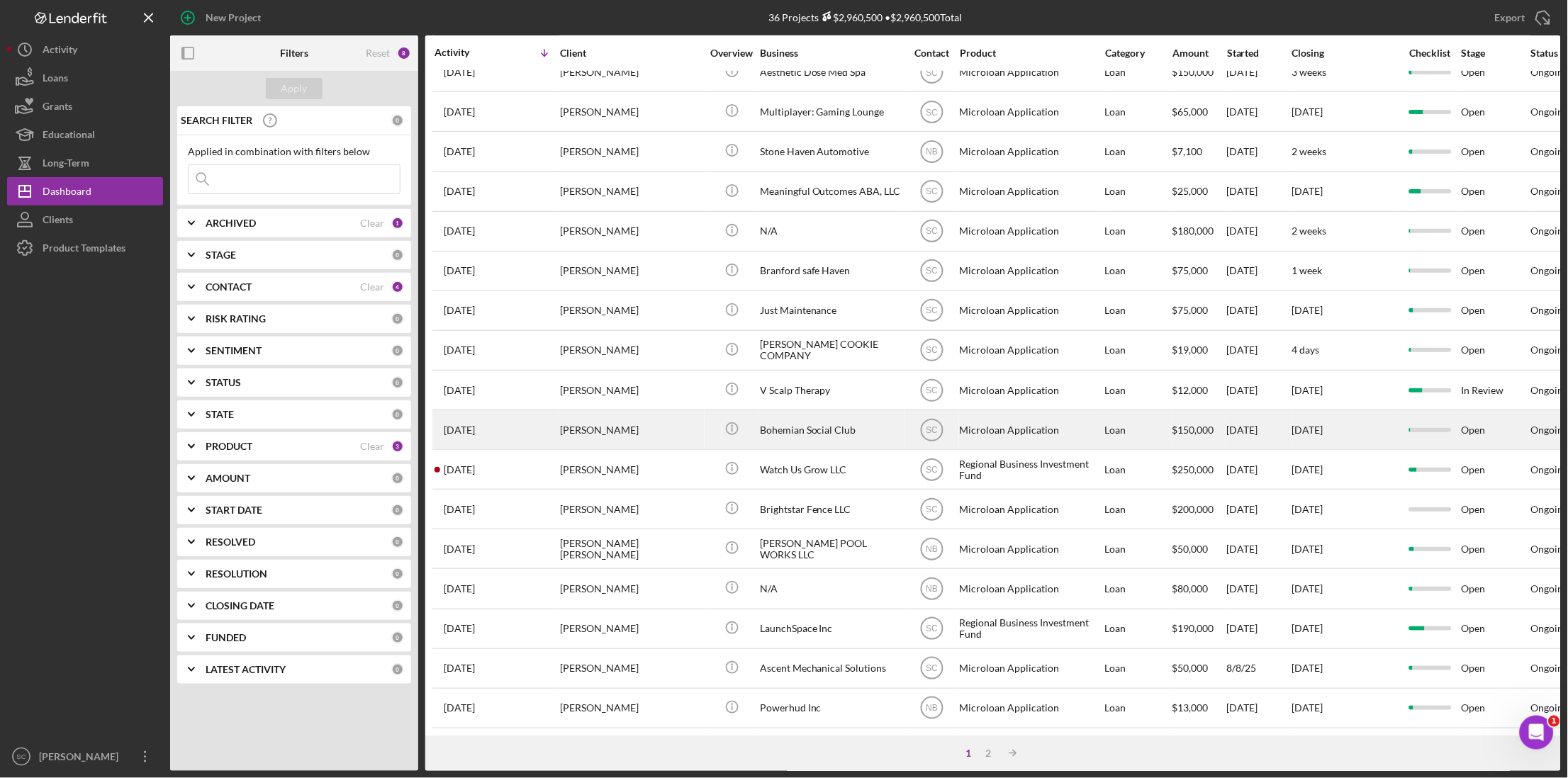
click at [577, 422] on div "Andrés Velez" at bounding box center [630, 430] width 142 height 38
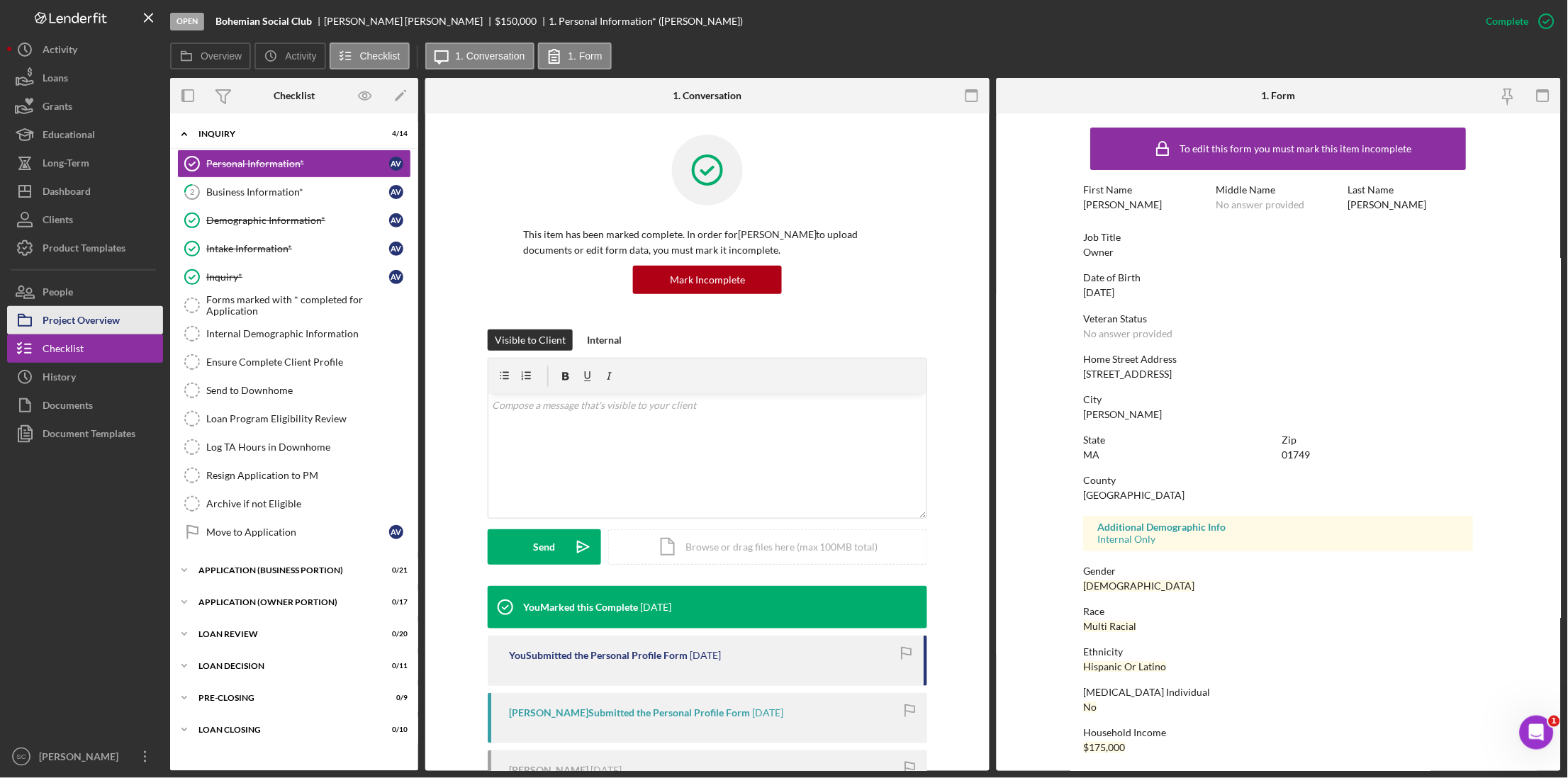
click at [108, 317] on div "Project Overview" at bounding box center [81, 322] width 77 height 32
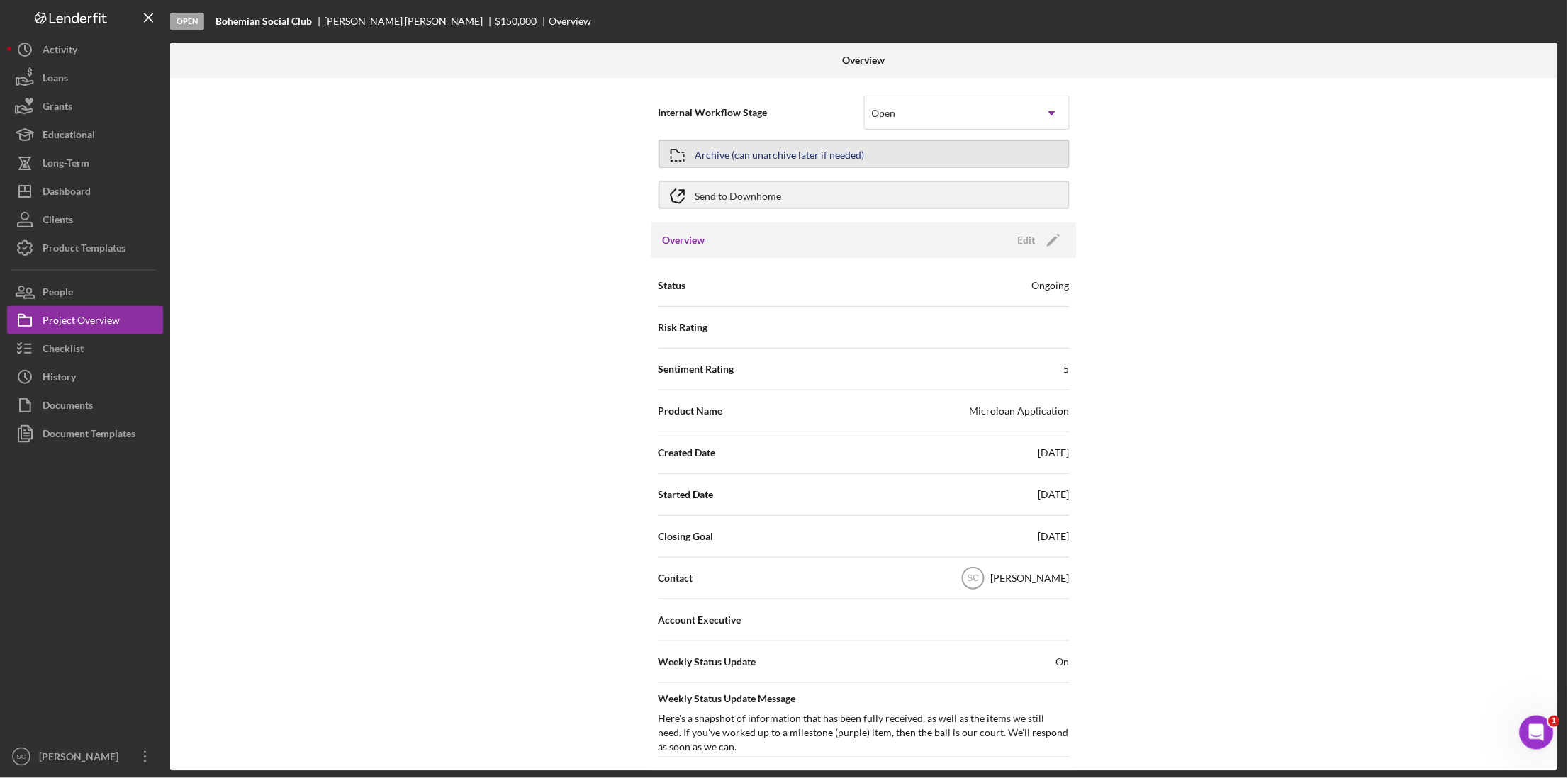
click at [732, 157] on div "Archive (can unarchive later if needed)" at bounding box center [780, 153] width 169 height 25
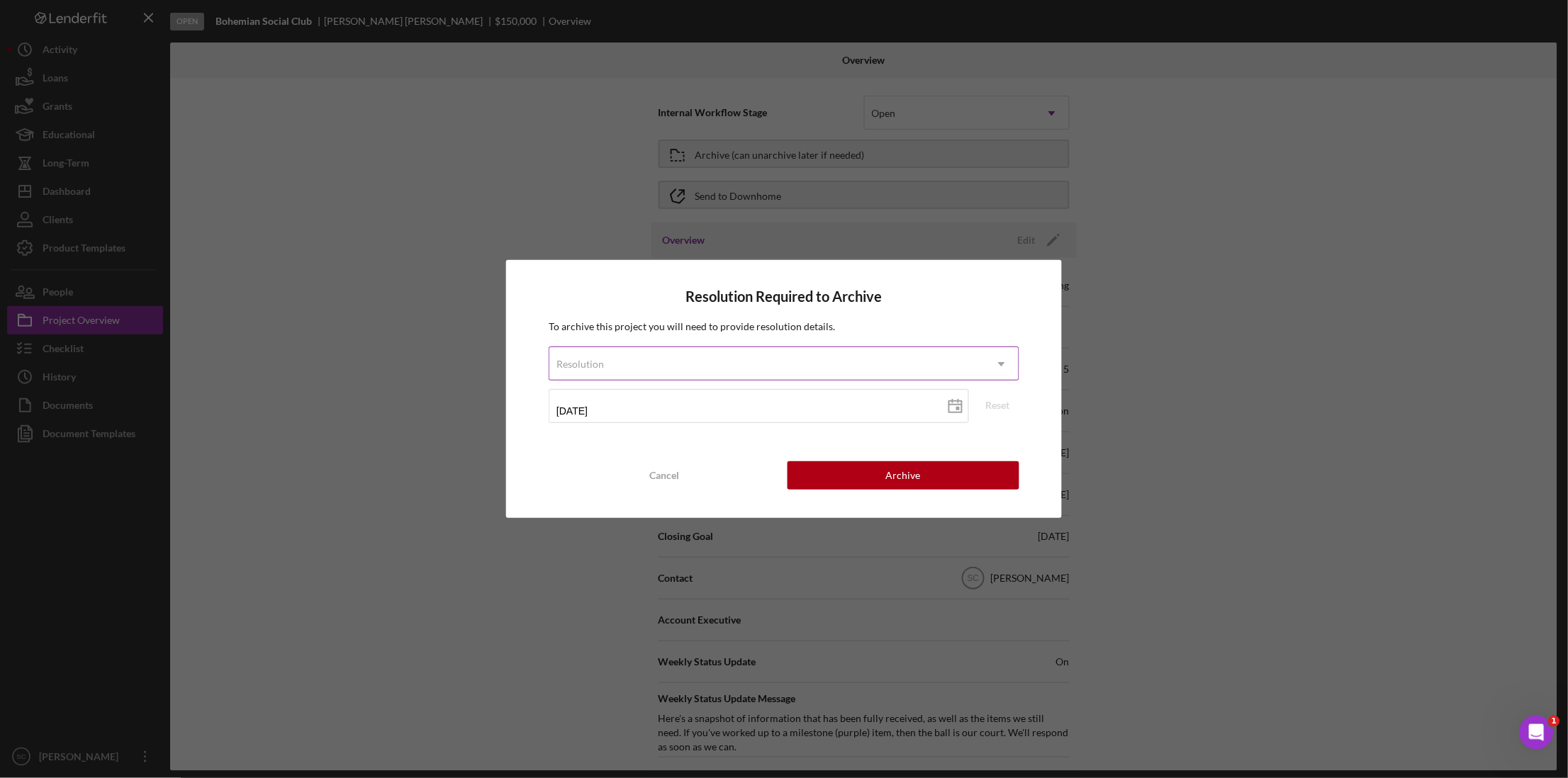
click at [735, 357] on div "Resolution" at bounding box center [767, 363] width 436 height 33
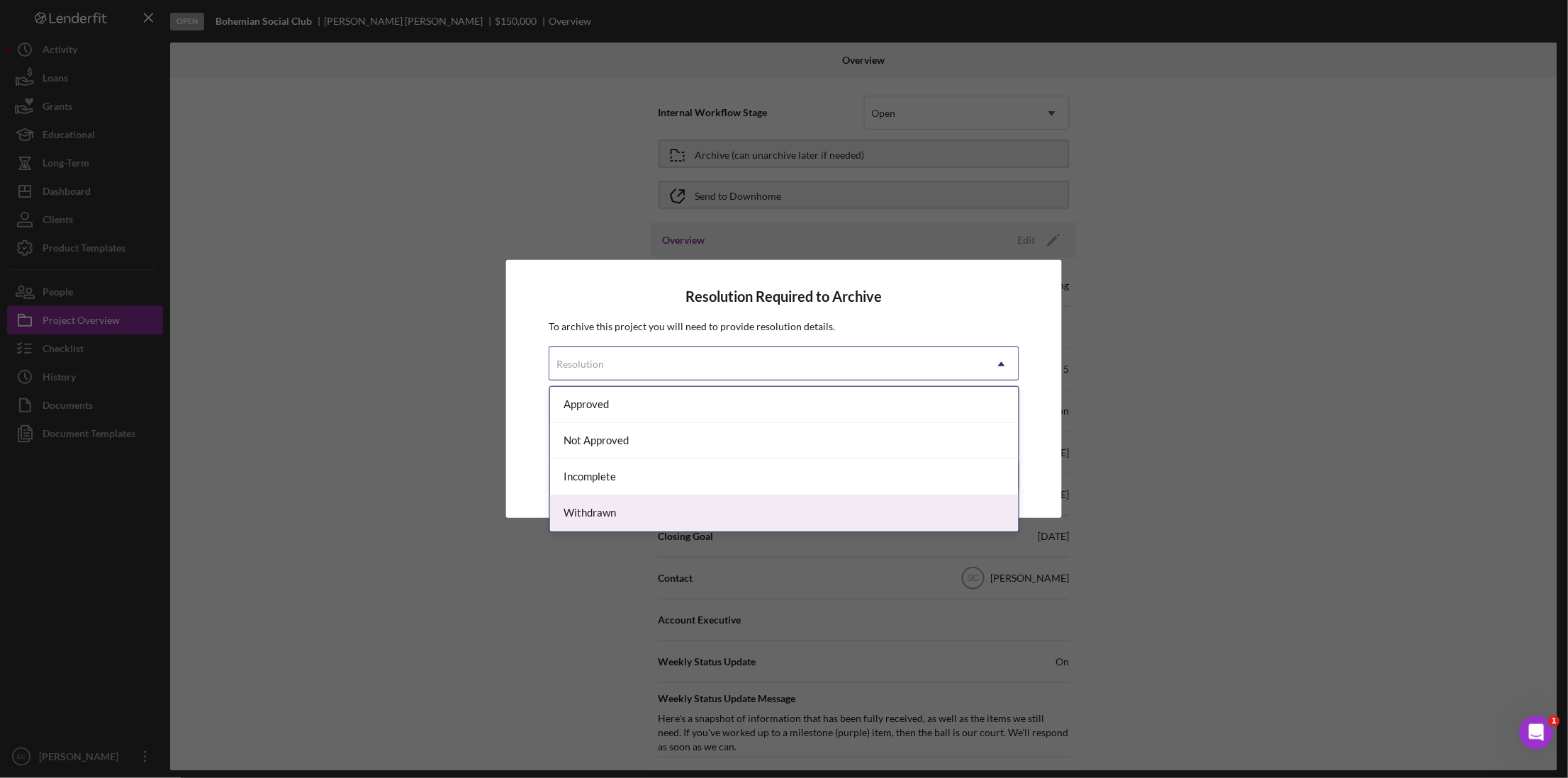
click at [645, 505] on div "Withdrawn" at bounding box center [785, 513] width 469 height 36
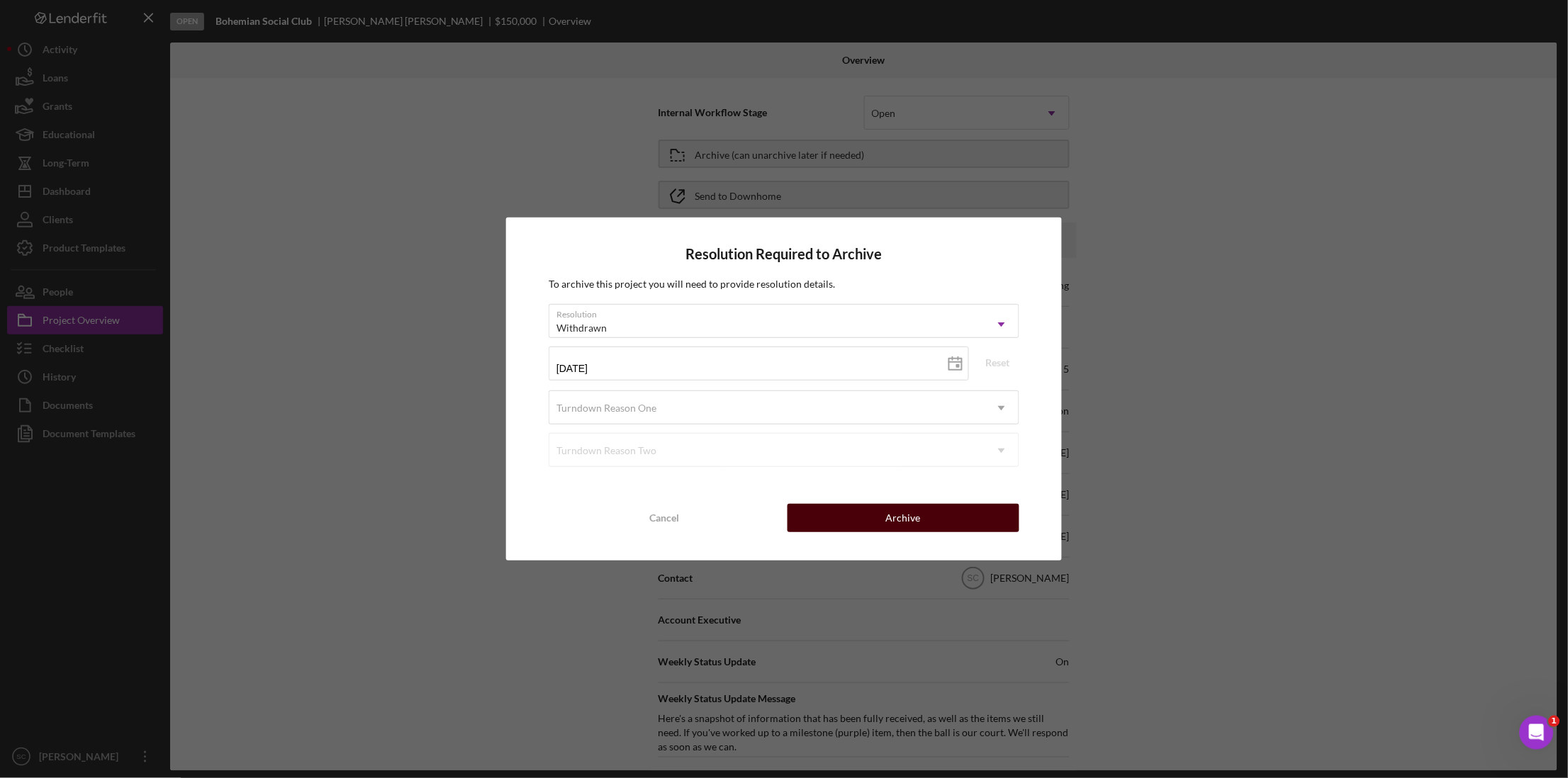
click at [880, 522] on button "Archive" at bounding box center [903, 518] width 232 height 28
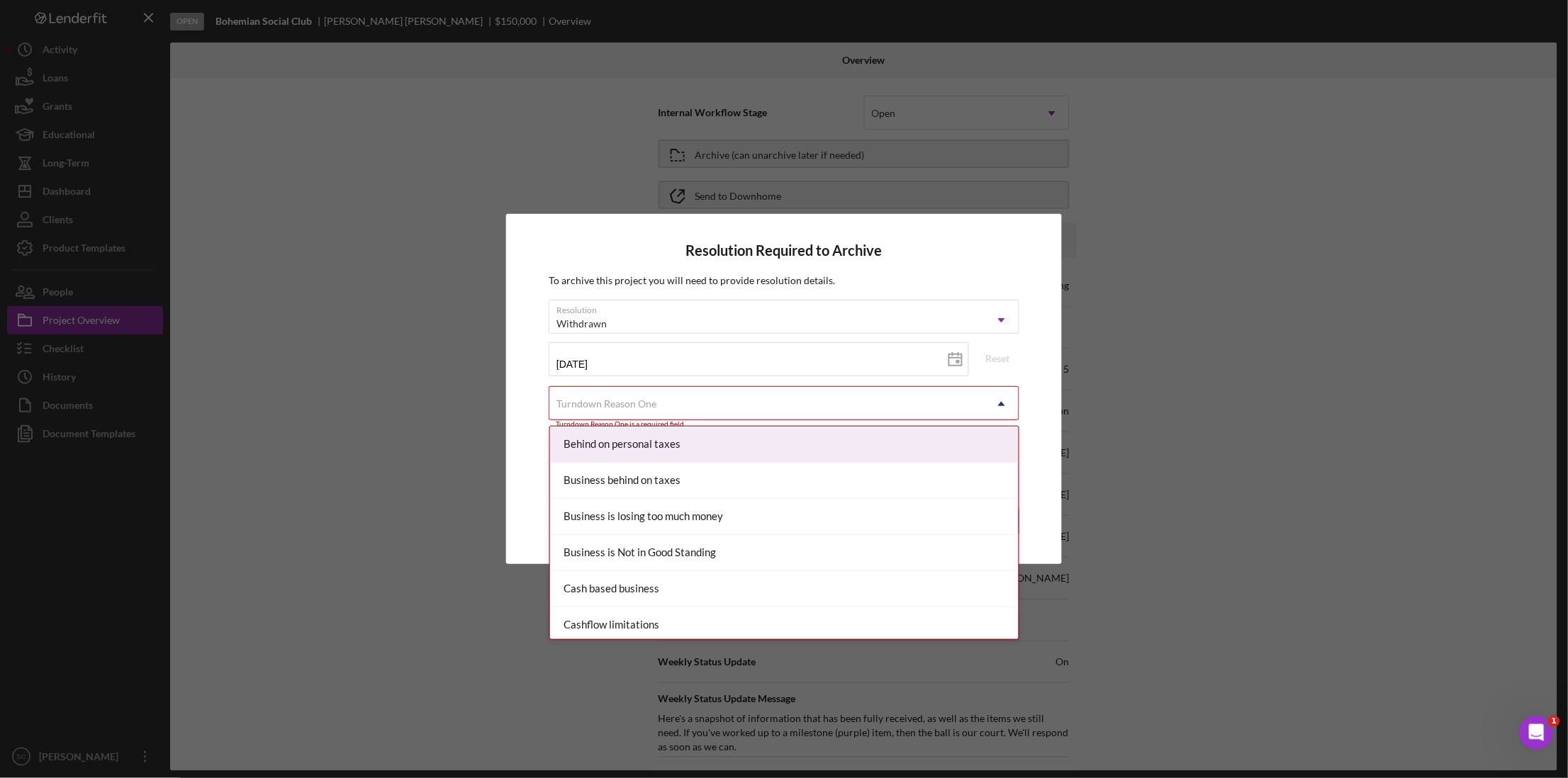
click at [657, 408] on div "Turndown Reason One" at bounding box center [767, 404] width 436 height 33
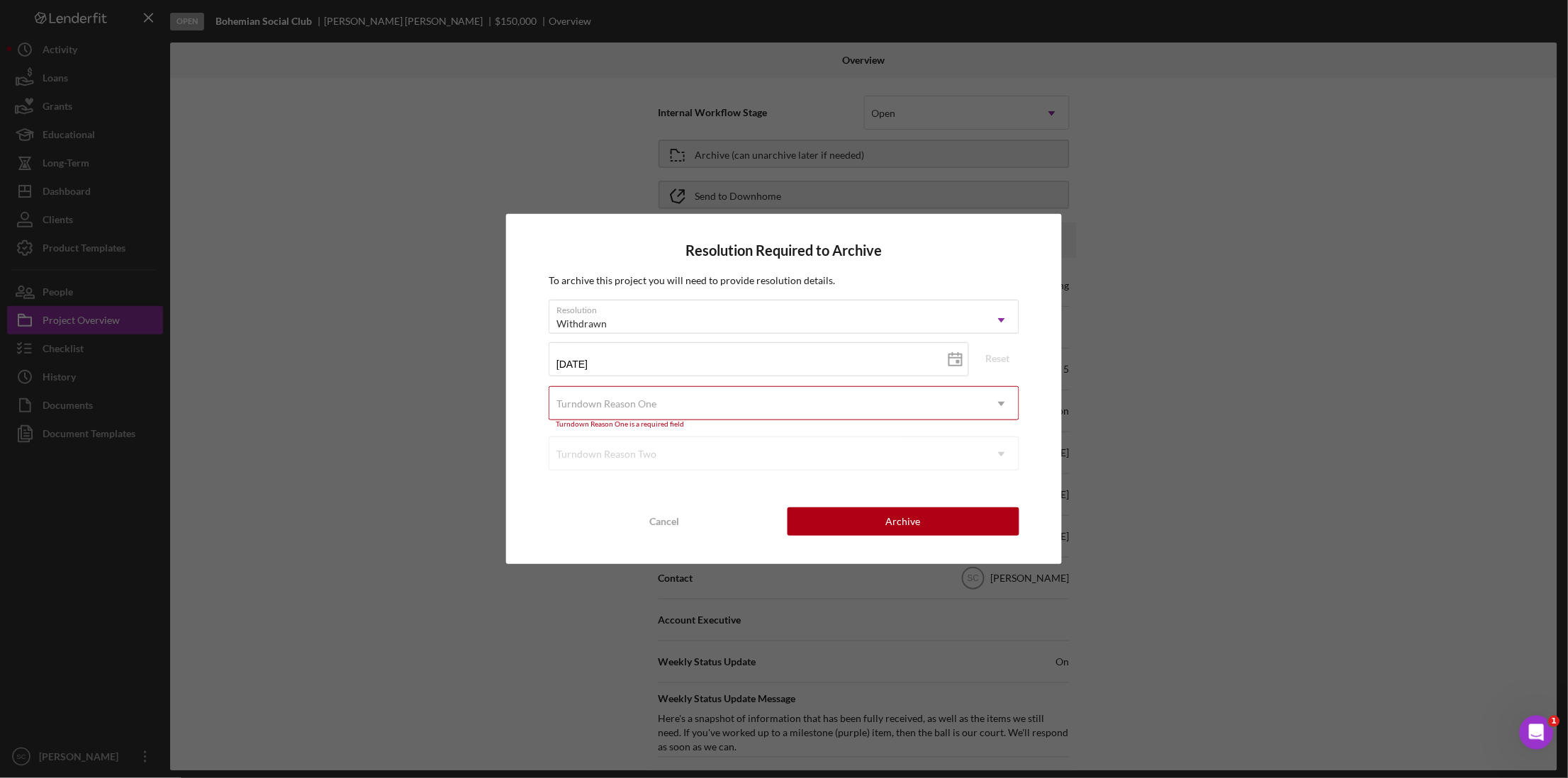
click at [657, 408] on div "Turndown Reason One" at bounding box center [767, 404] width 436 height 33
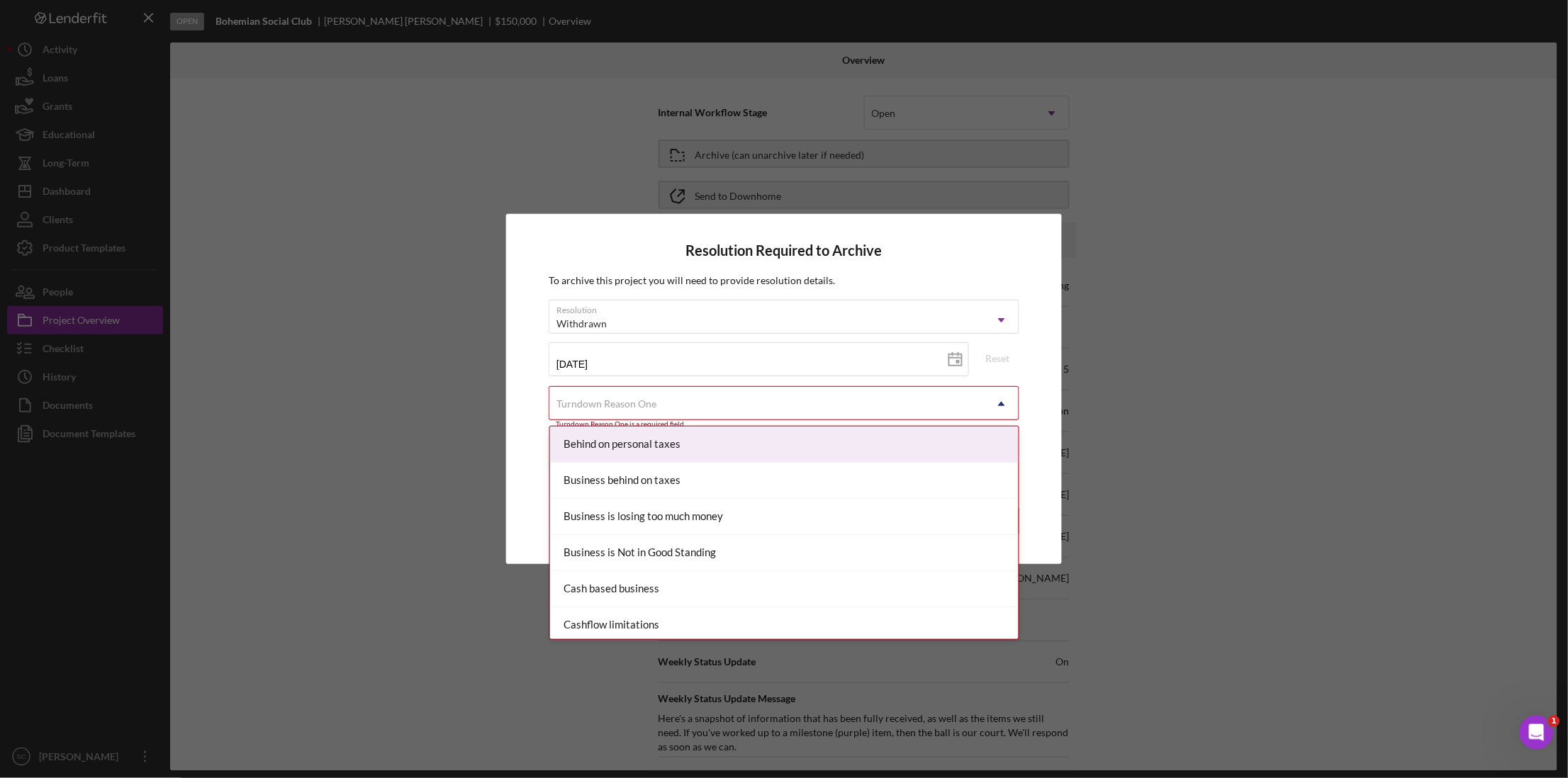
click at [657, 408] on div "Turndown Reason One" at bounding box center [767, 404] width 436 height 33
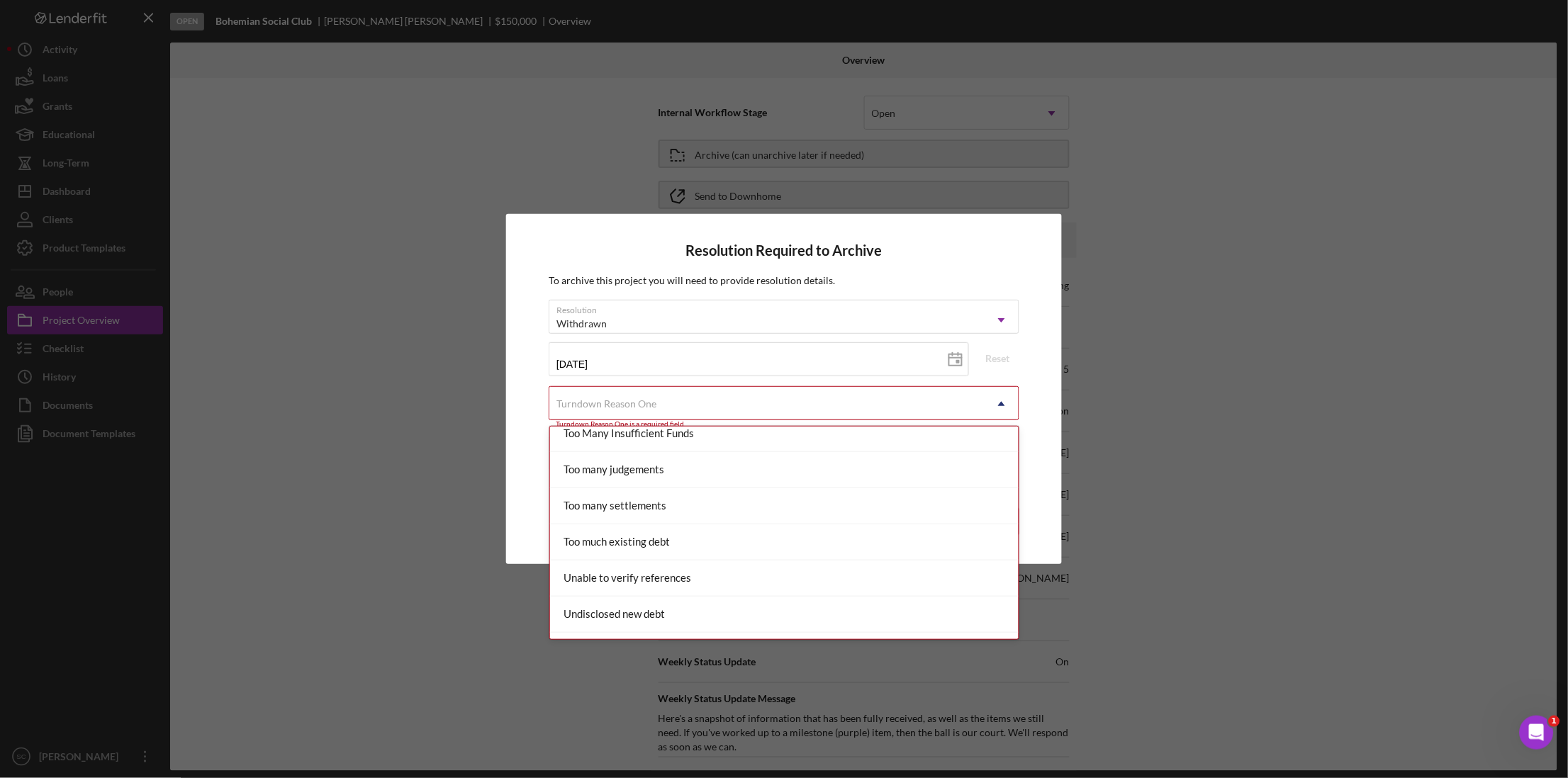
scroll to position [1564, 0]
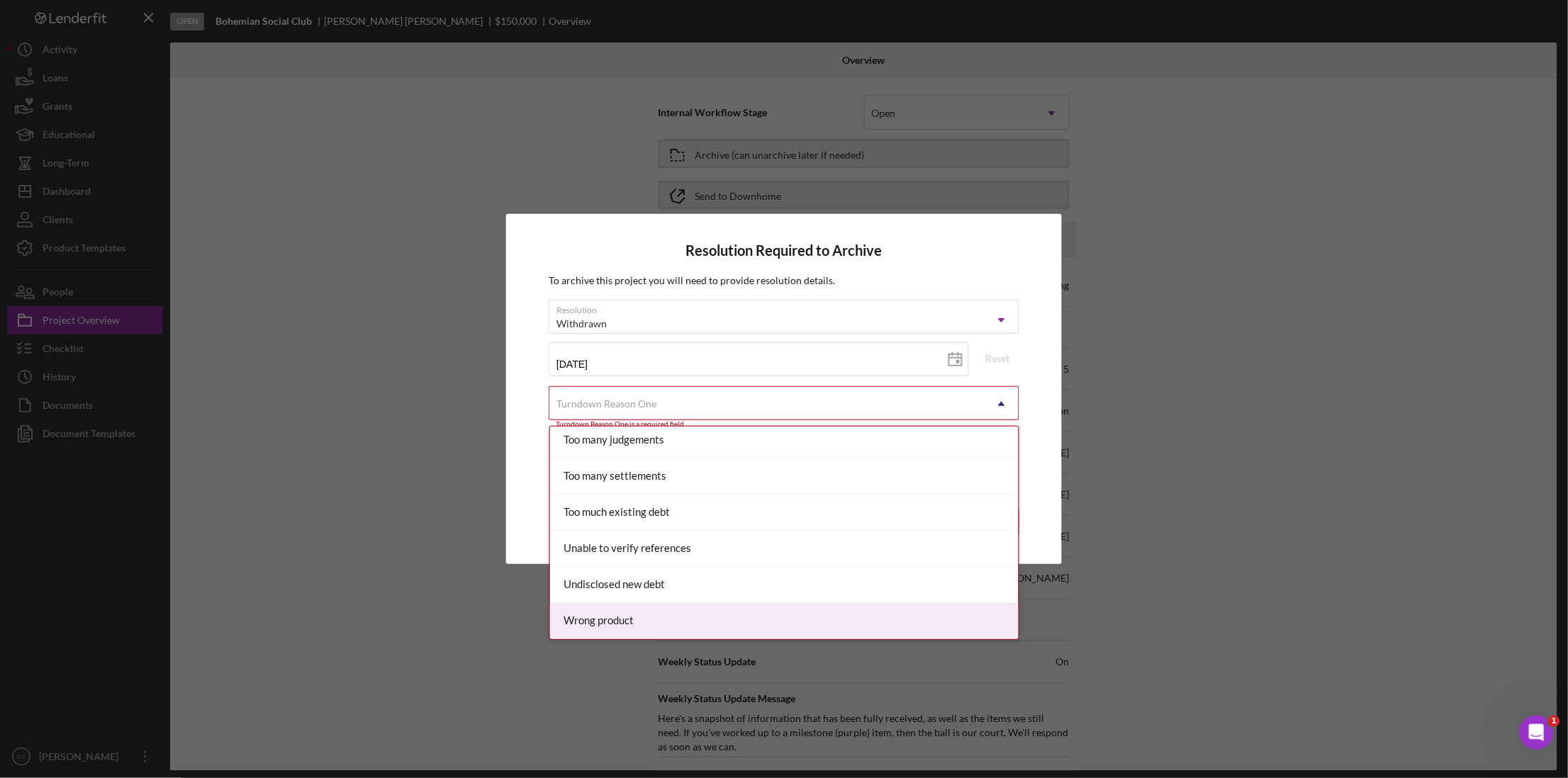
click at [607, 617] on div "Wrong product" at bounding box center [785, 621] width 469 height 36
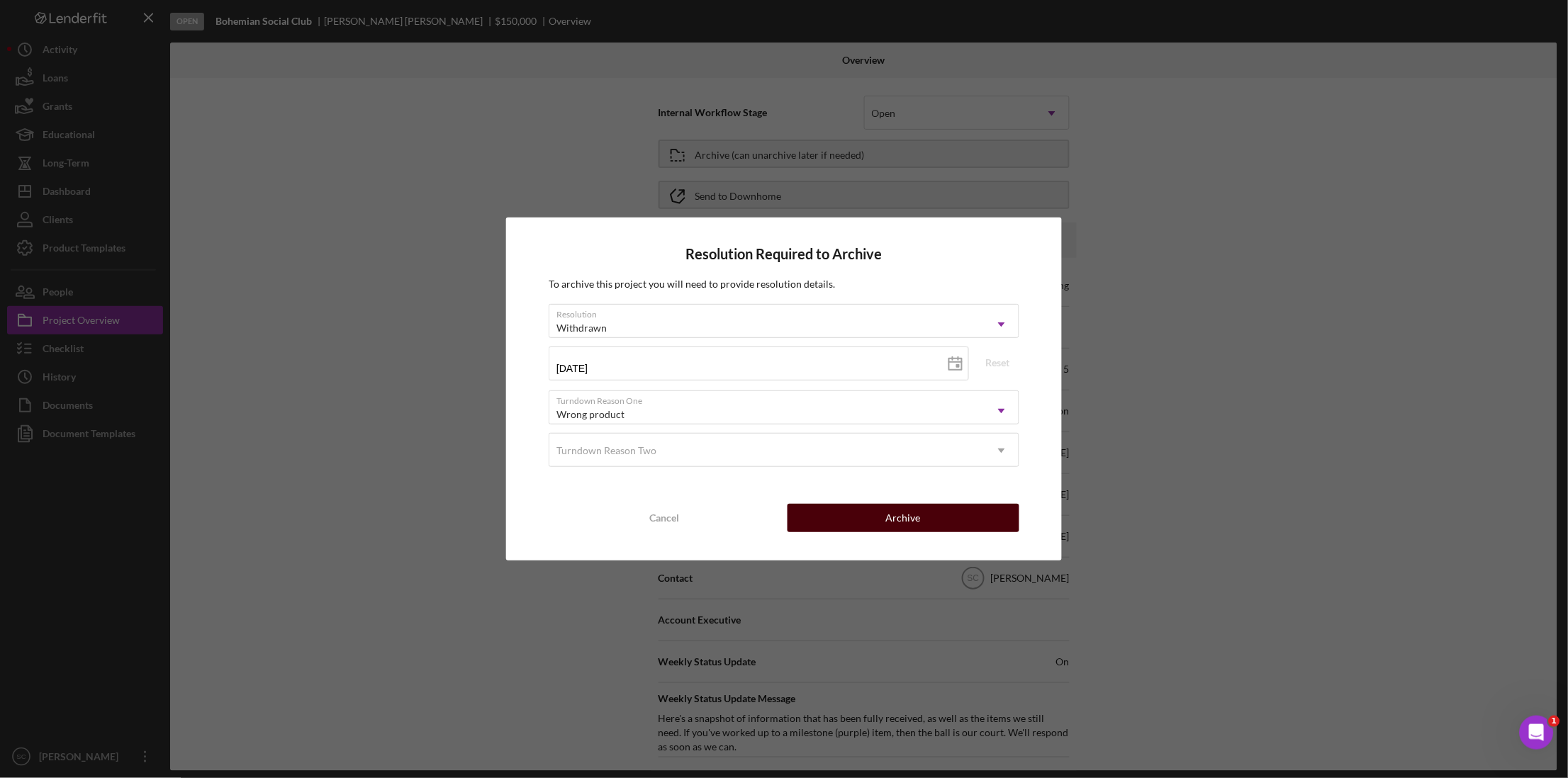
click at [912, 516] on div "Archive" at bounding box center [903, 518] width 34 height 28
